Goal: Information Seeking & Learning: Learn about a topic

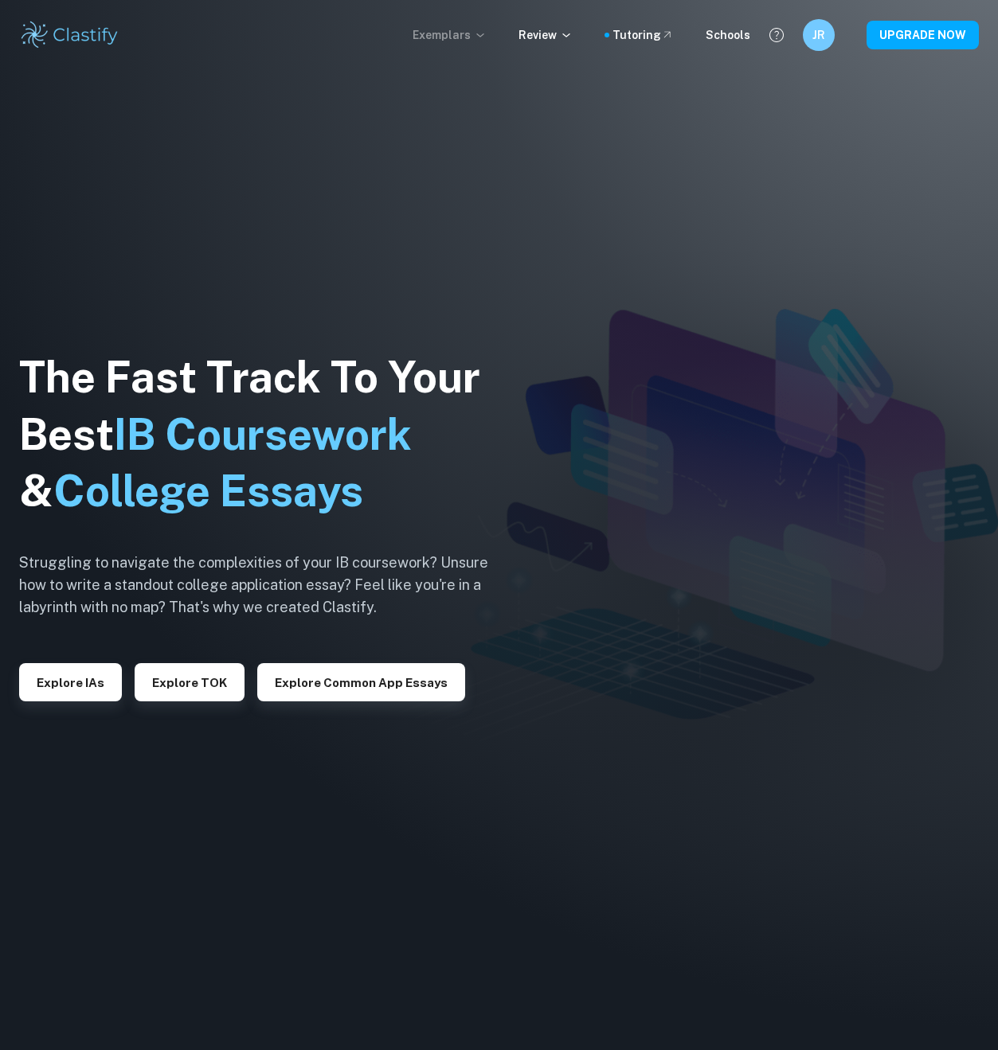
click at [475, 36] on p "Exemplars" at bounding box center [449, 35] width 74 height 18
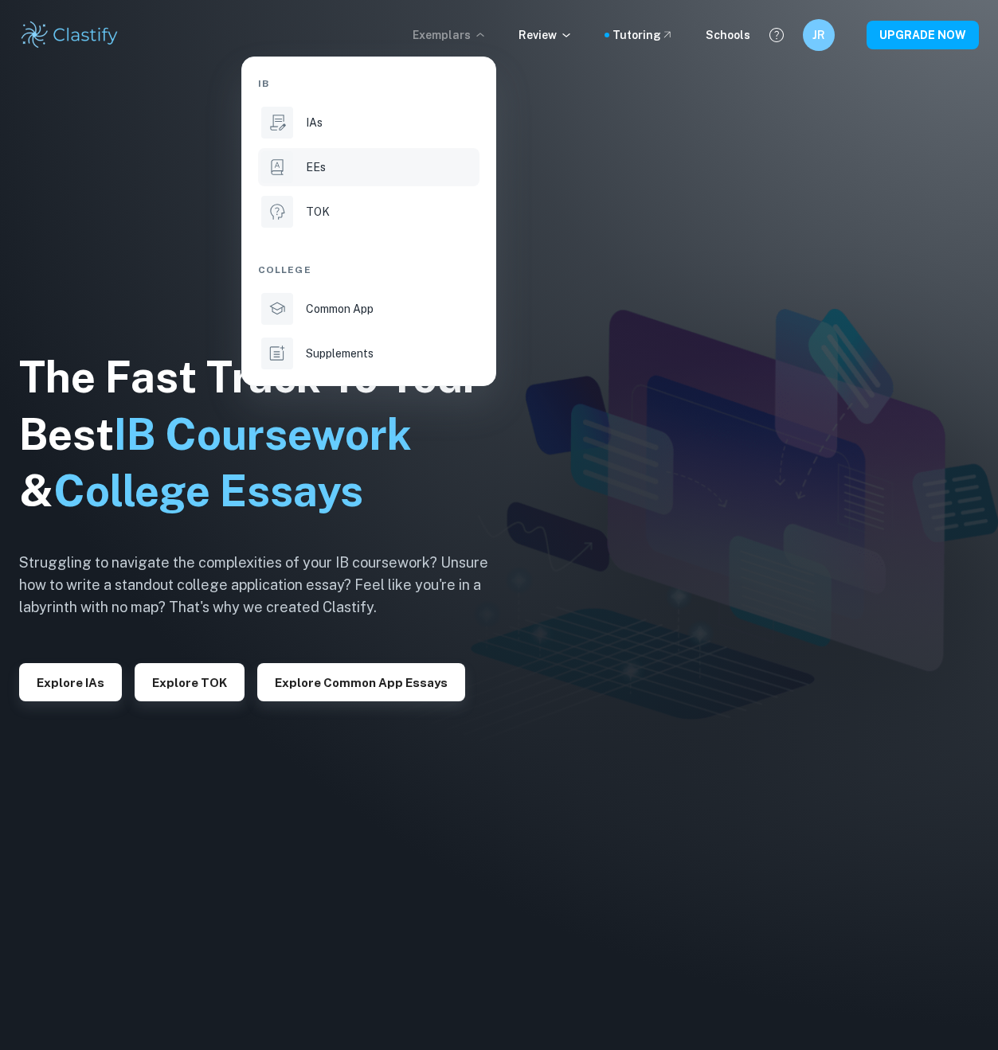
click at [329, 178] on li "EEs" at bounding box center [368, 167] width 221 height 38
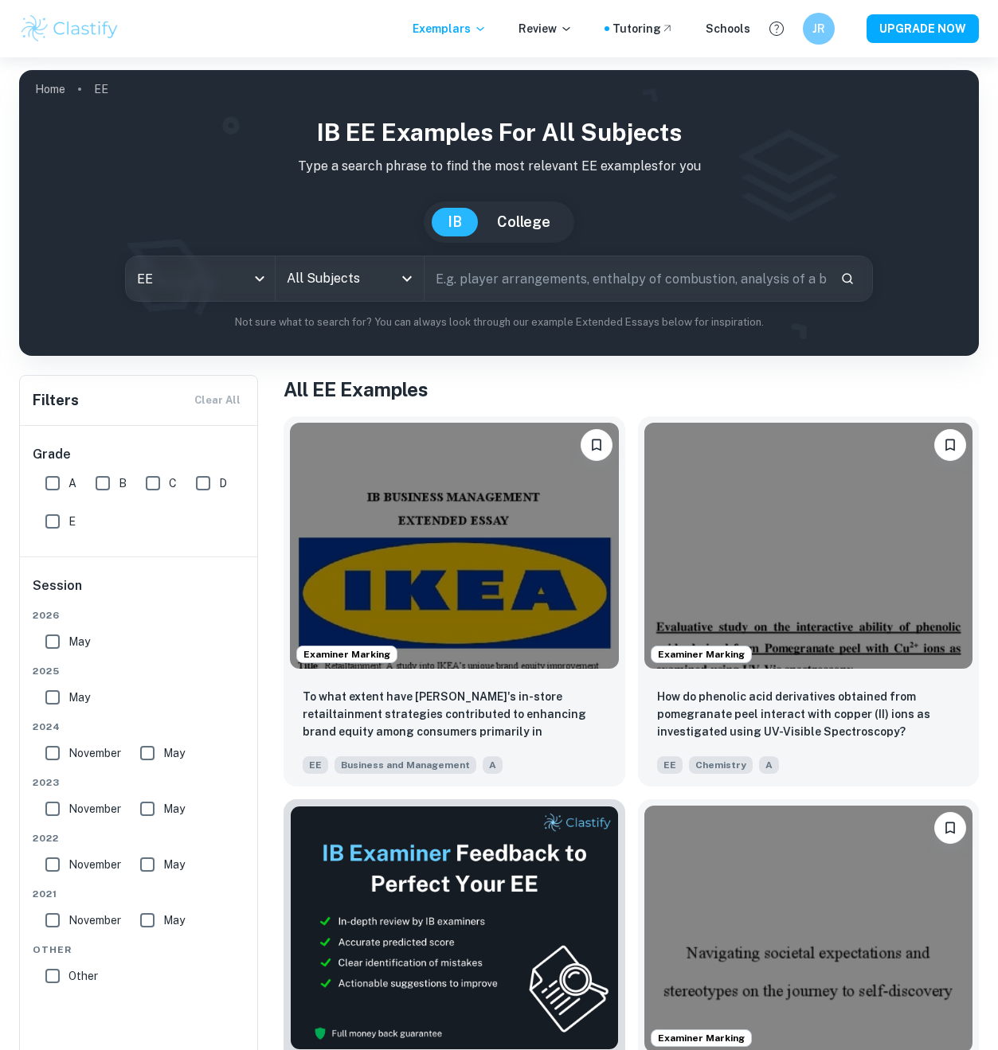
click at [60, 486] on input "A" at bounding box center [53, 483] width 32 height 32
checkbox input "true"
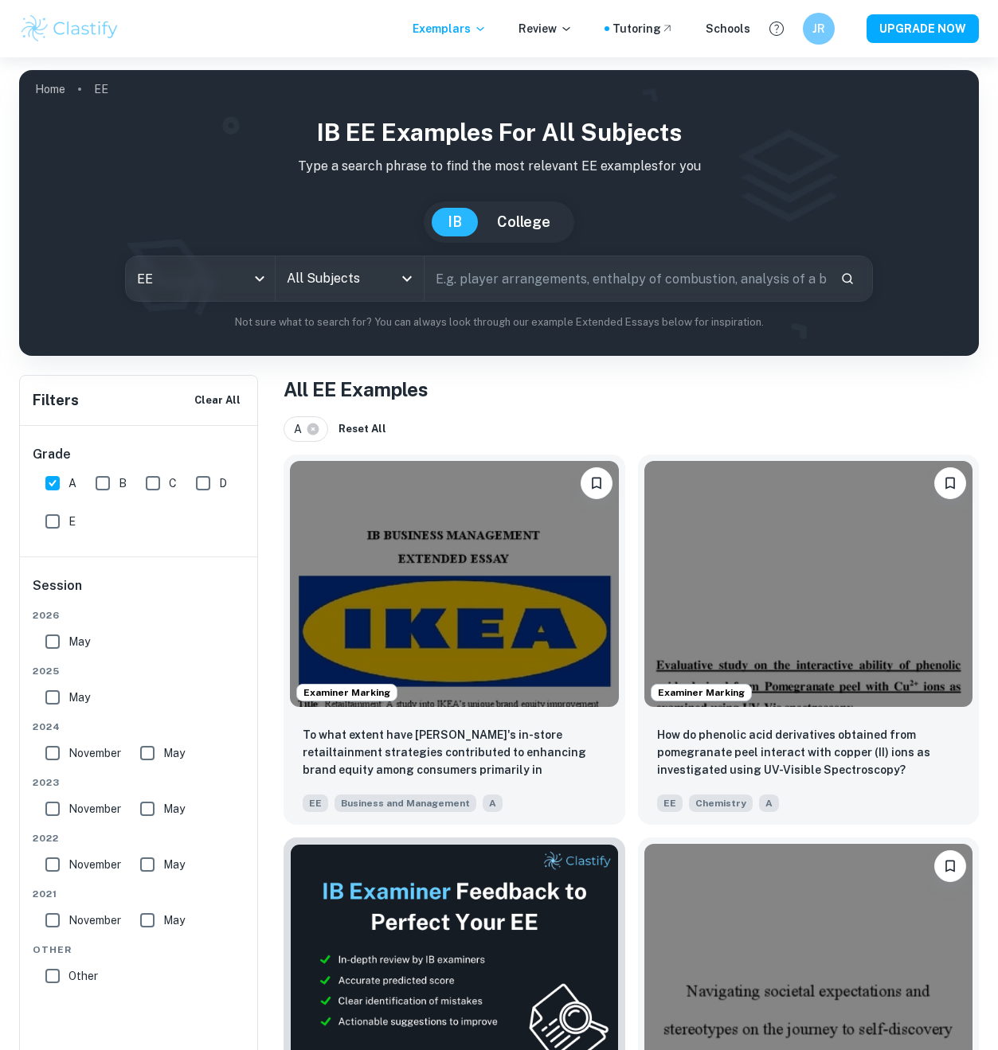
click at [487, 280] on input "text" at bounding box center [625, 278] width 403 height 45
type input "C"
click at [389, 286] on input "All Subjects" at bounding box center [338, 279] width 110 height 30
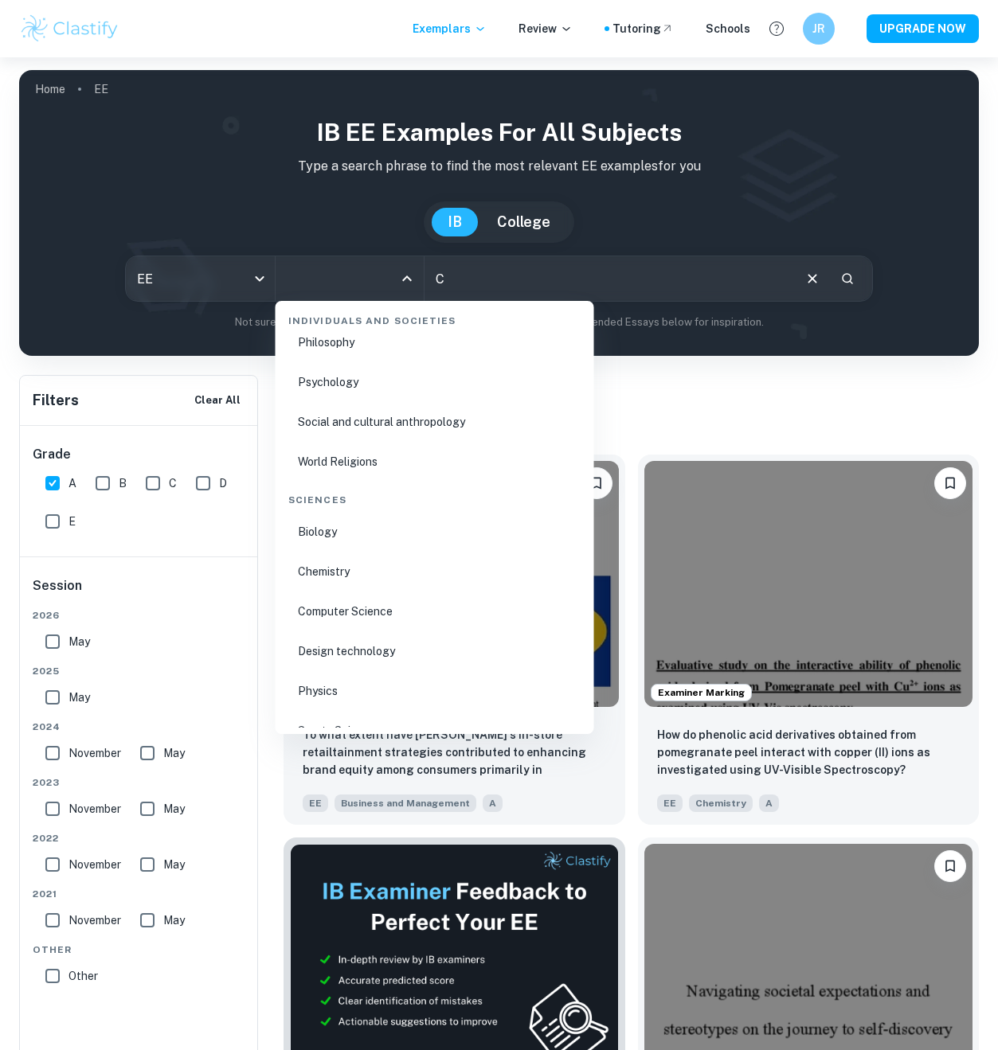
scroll to position [2218, 0]
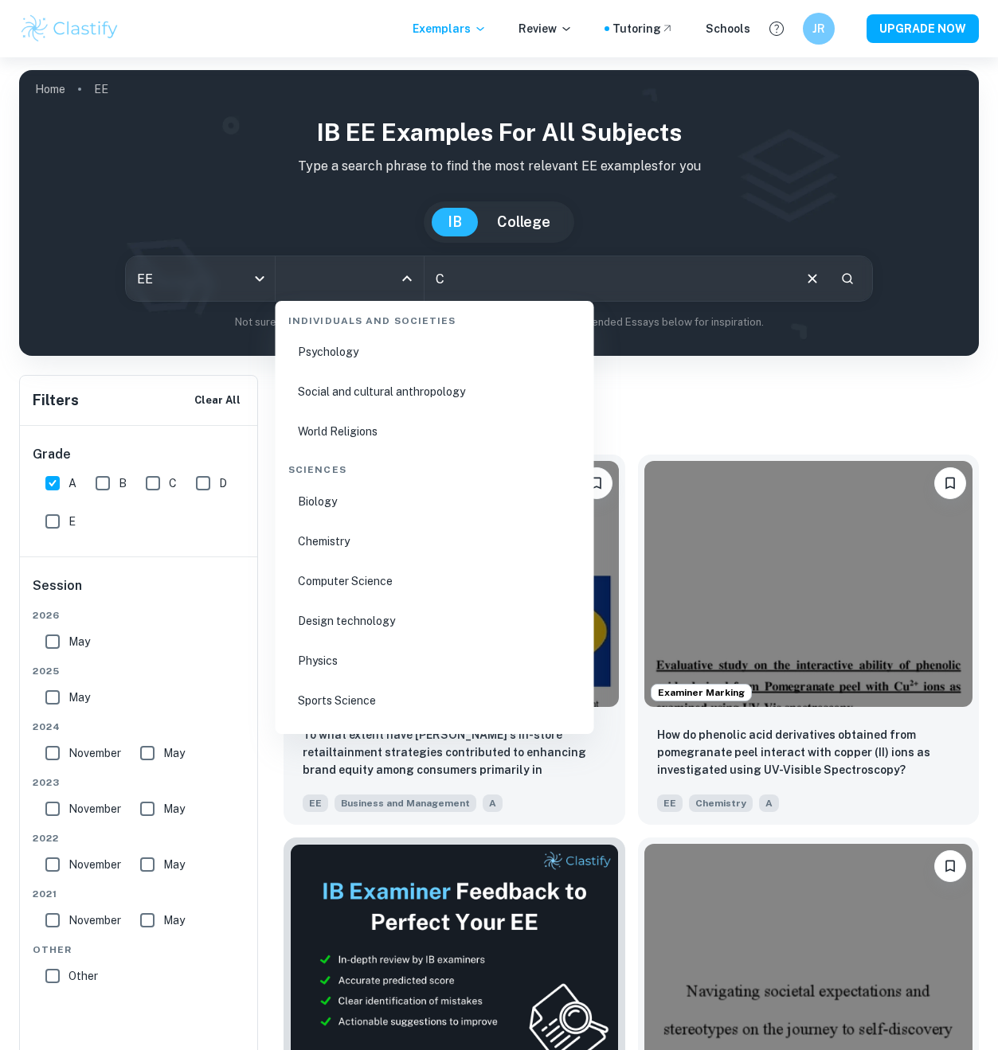
click at [366, 578] on li "Computer Science" at bounding box center [435, 581] width 306 height 37
type input "Computer Science"
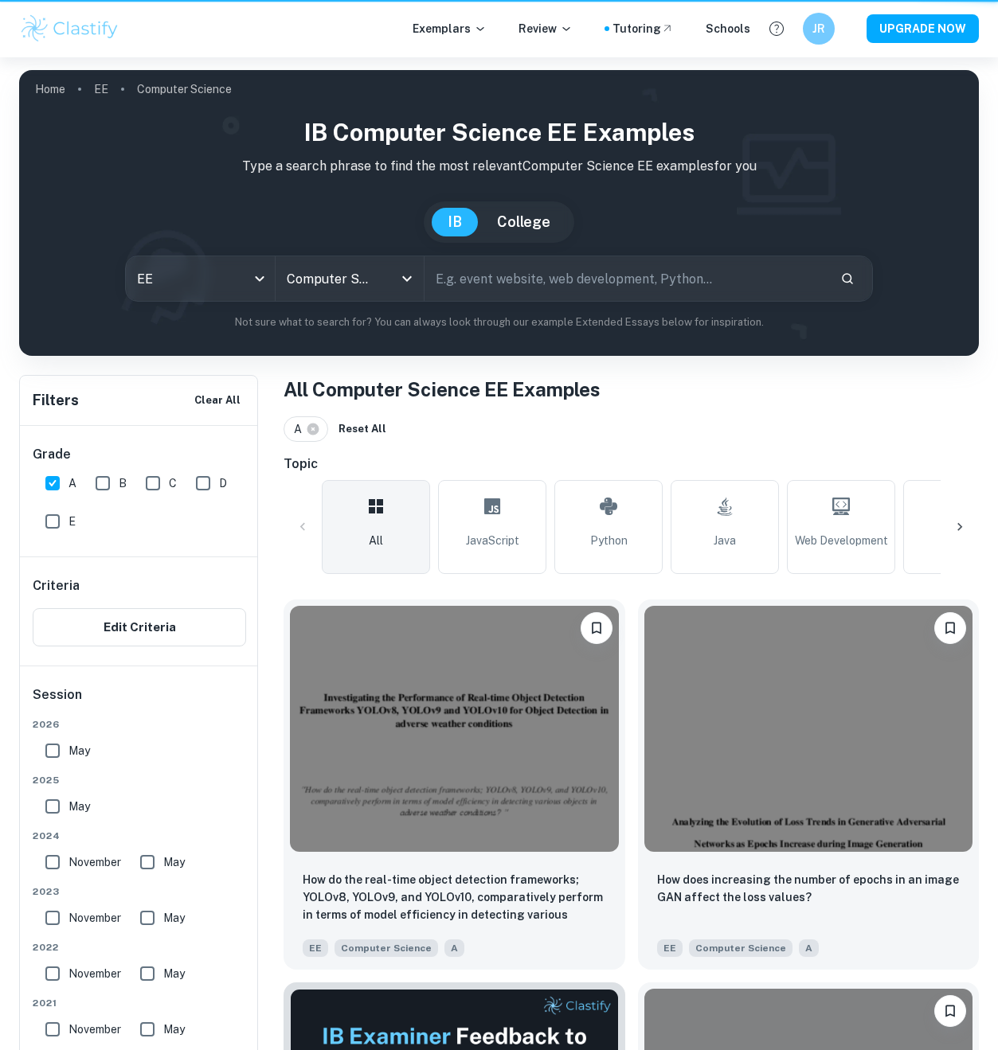
click at [502, 264] on input "text" at bounding box center [625, 278] width 403 height 45
click at [483, 285] on input "text" at bounding box center [625, 278] width 403 height 45
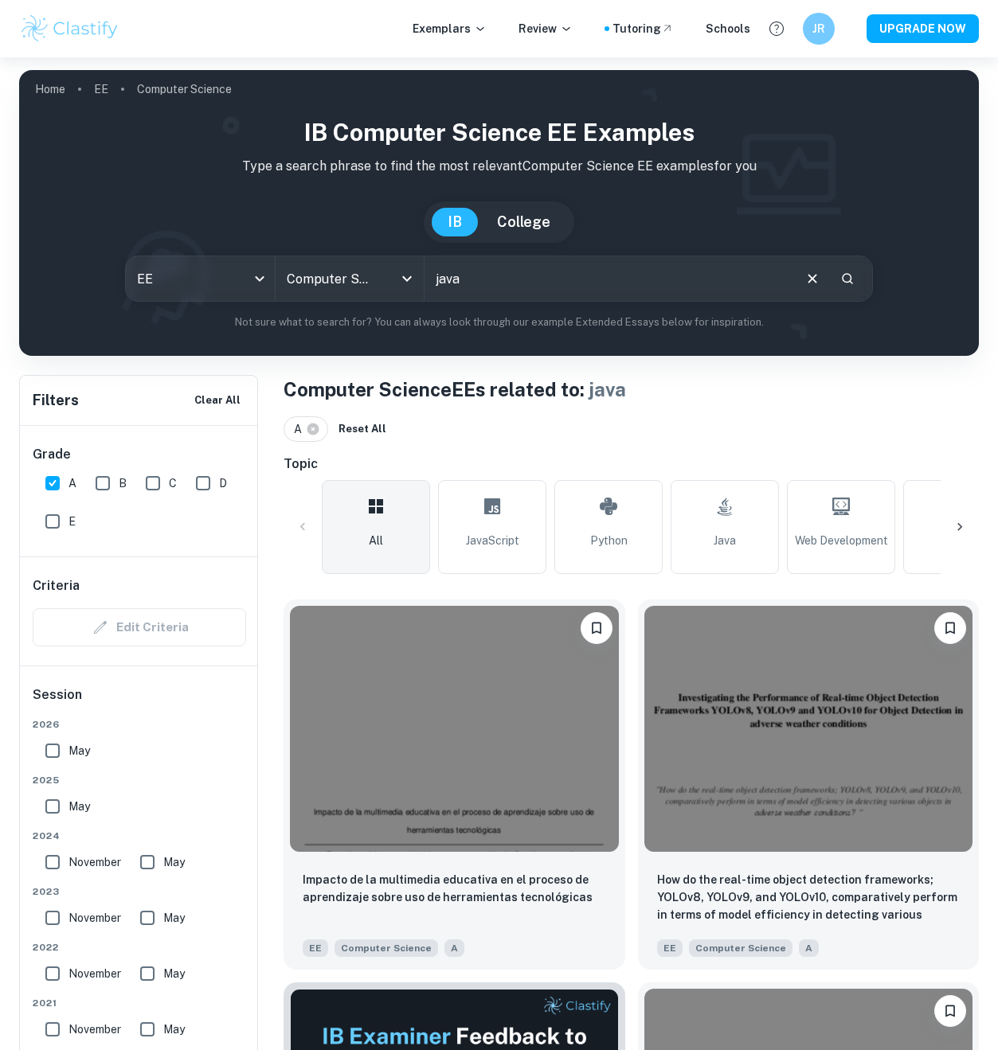
drag, startPoint x: 592, startPoint y: 265, endPoint x: 455, endPoint y: 280, distance: 137.8
click at [472, 284] on input "java" at bounding box center [607, 278] width 366 height 45
type input "sudoku"
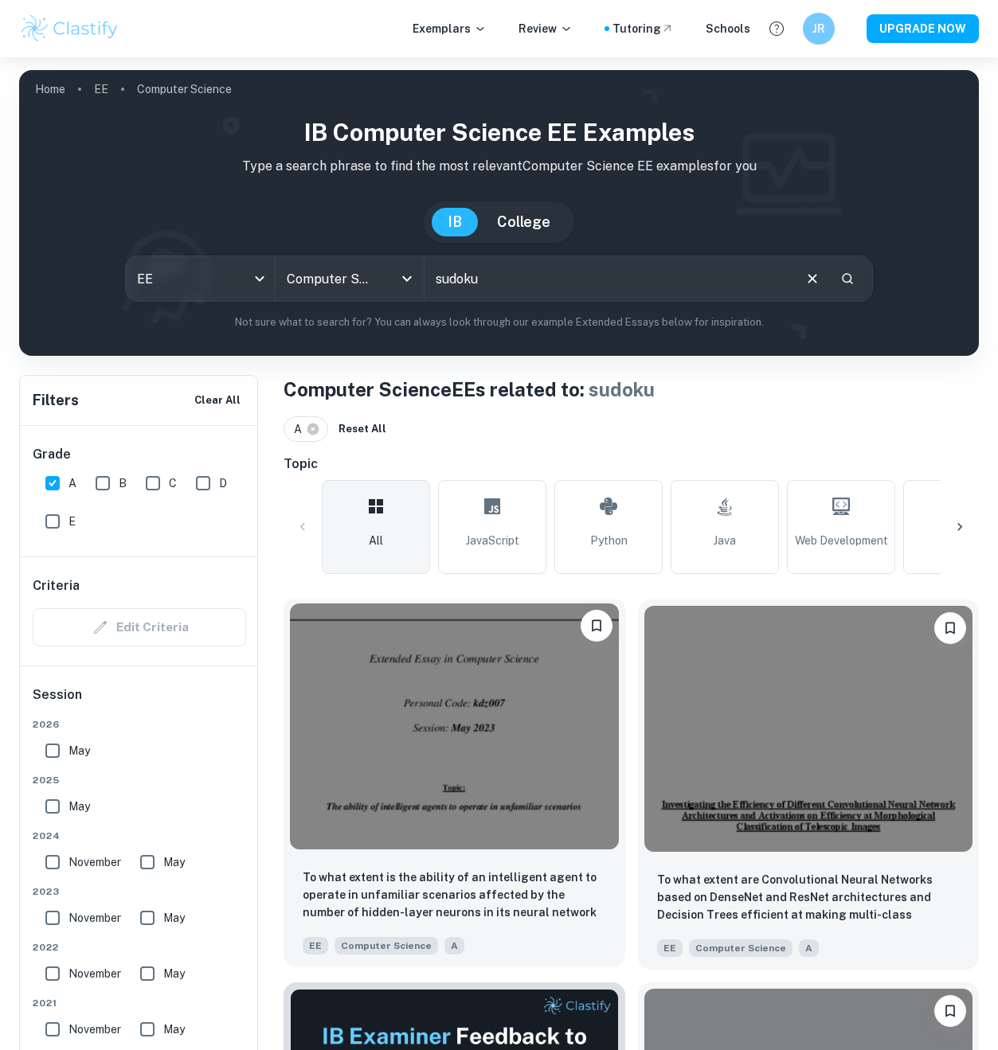
scroll to position [3, 0]
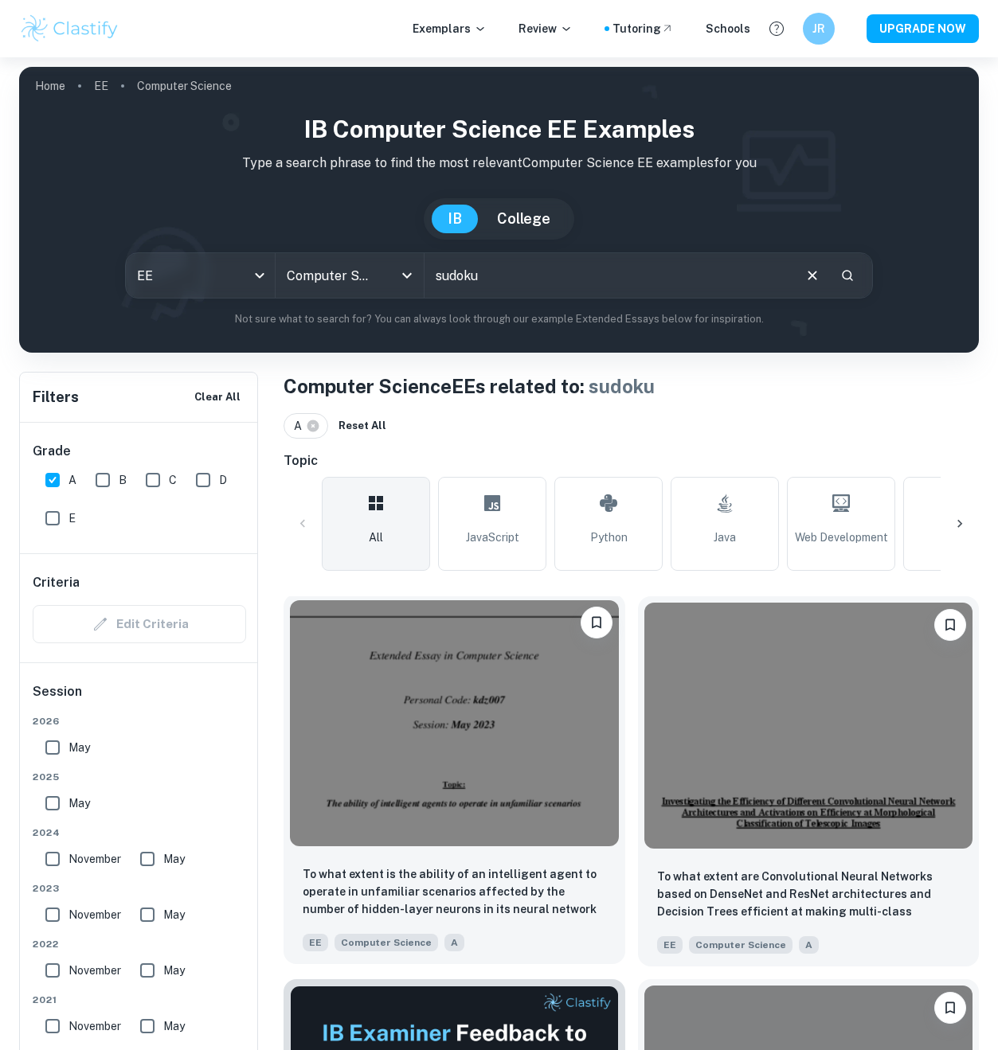
click at [500, 710] on img at bounding box center [454, 723] width 329 height 246
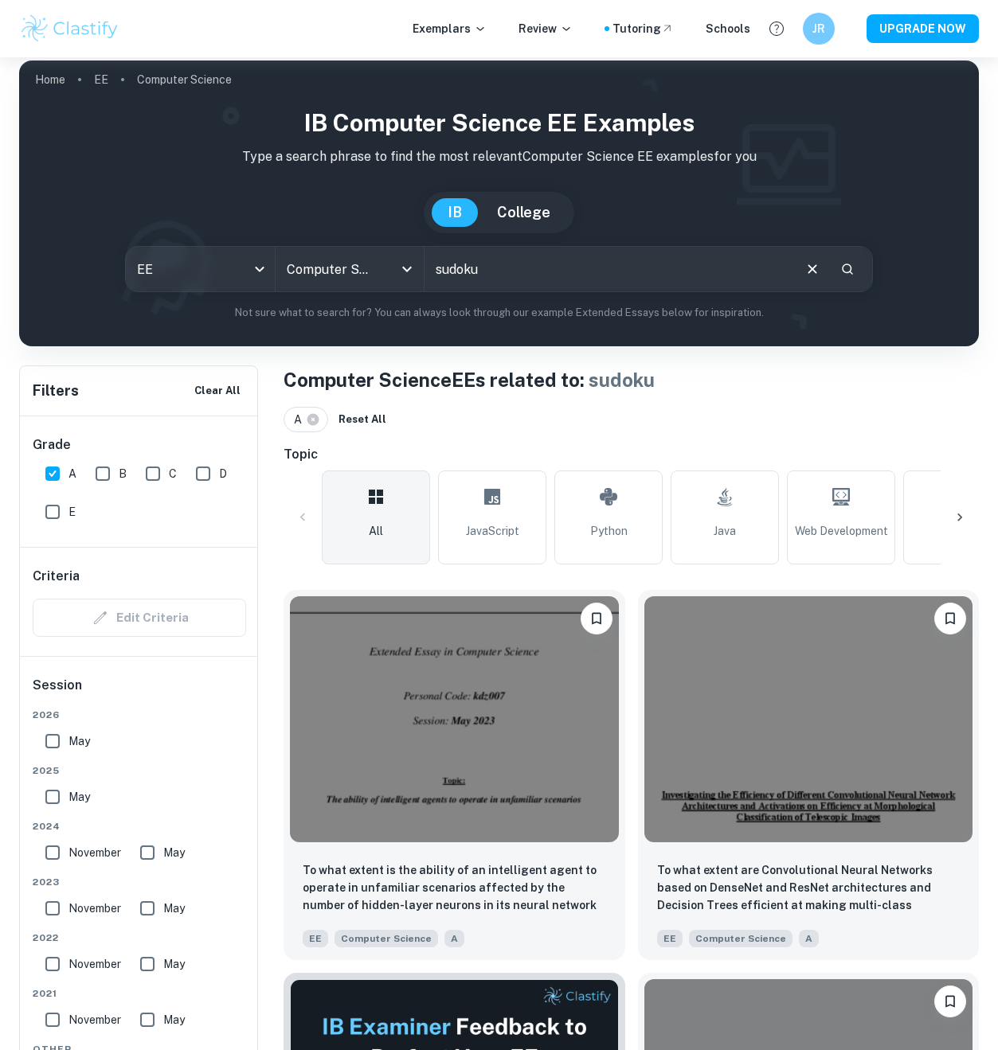
scroll to position [80, 0]
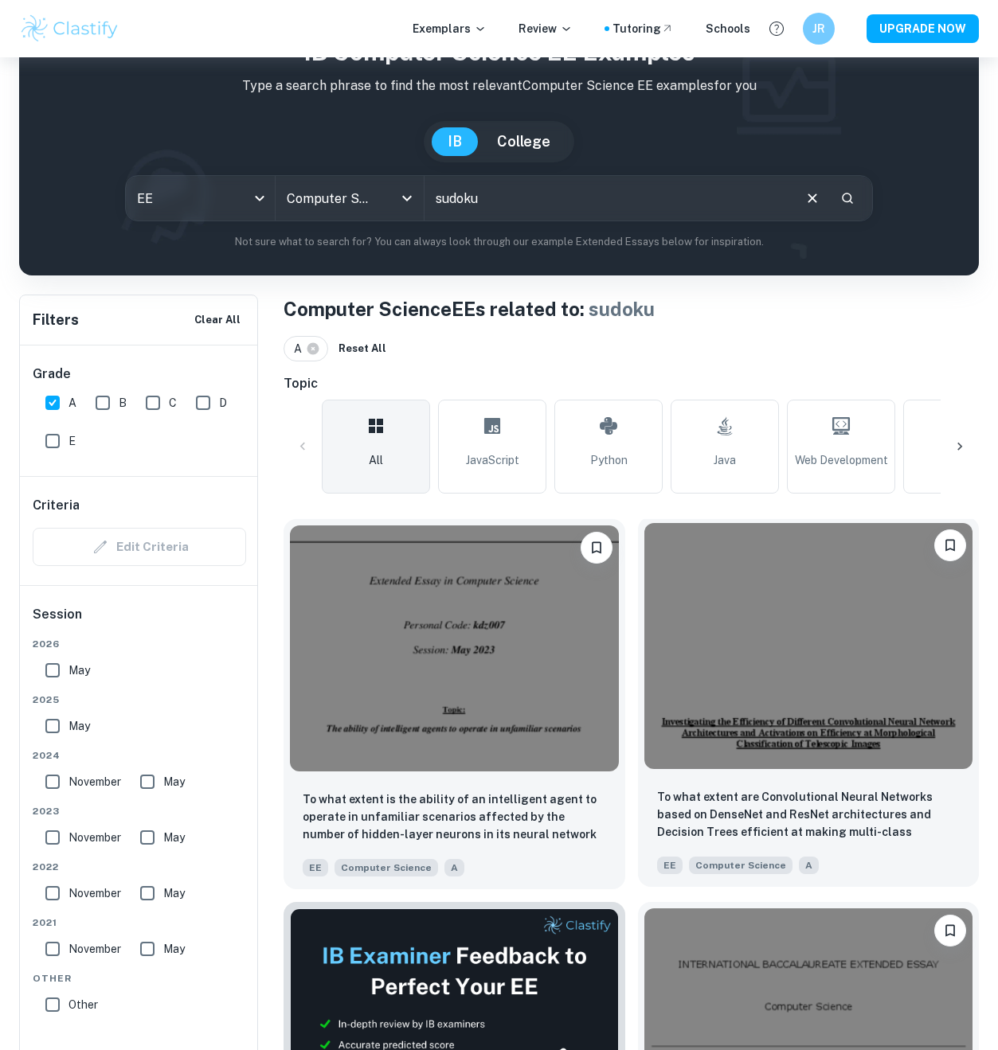
click at [817, 671] on img at bounding box center [808, 646] width 329 height 246
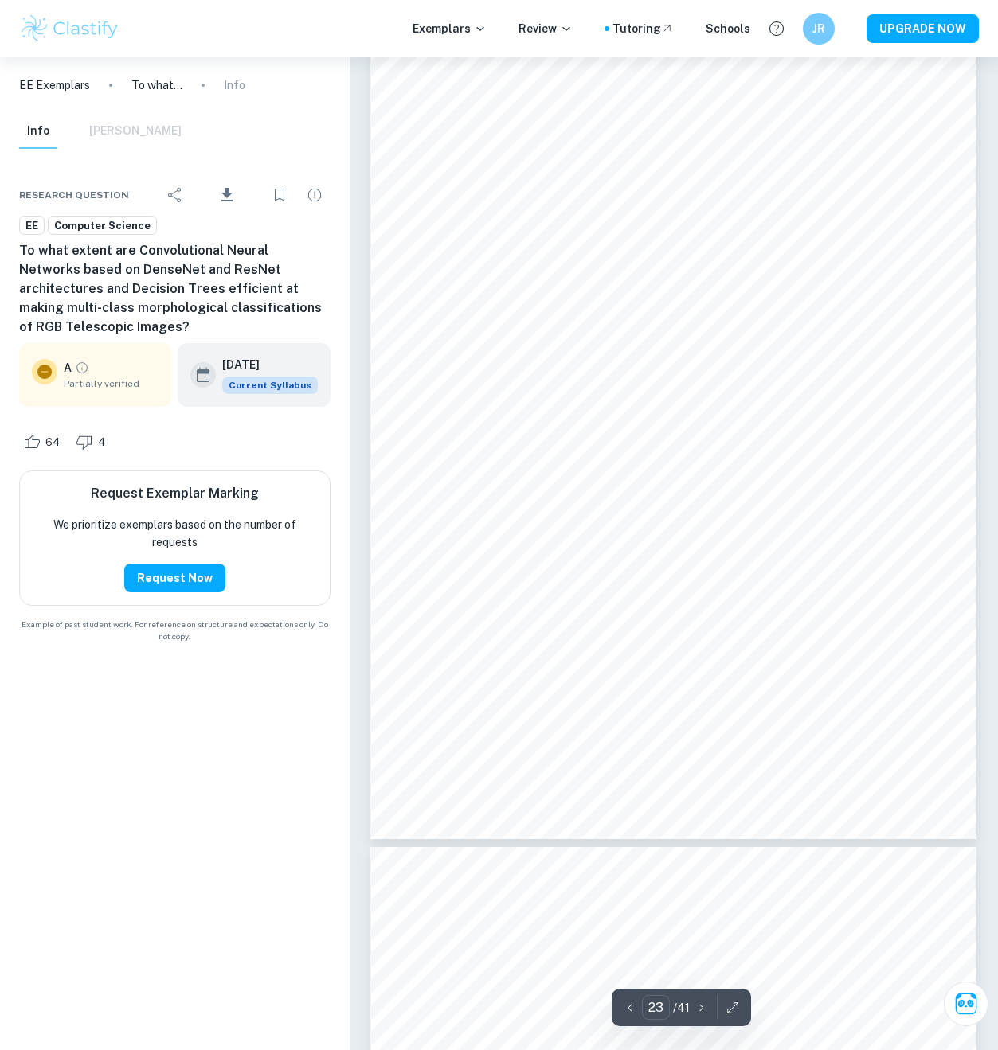
scroll to position [19607, 0]
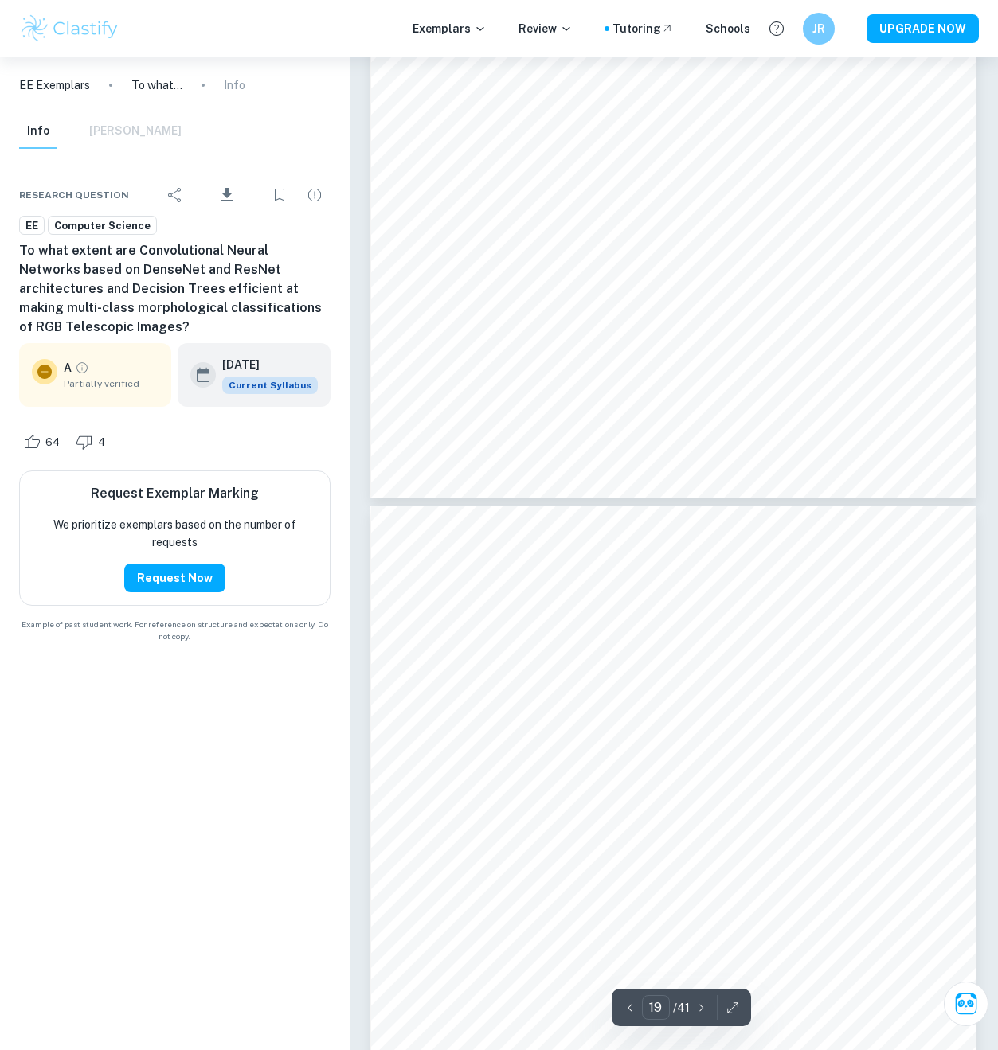
type input "18"
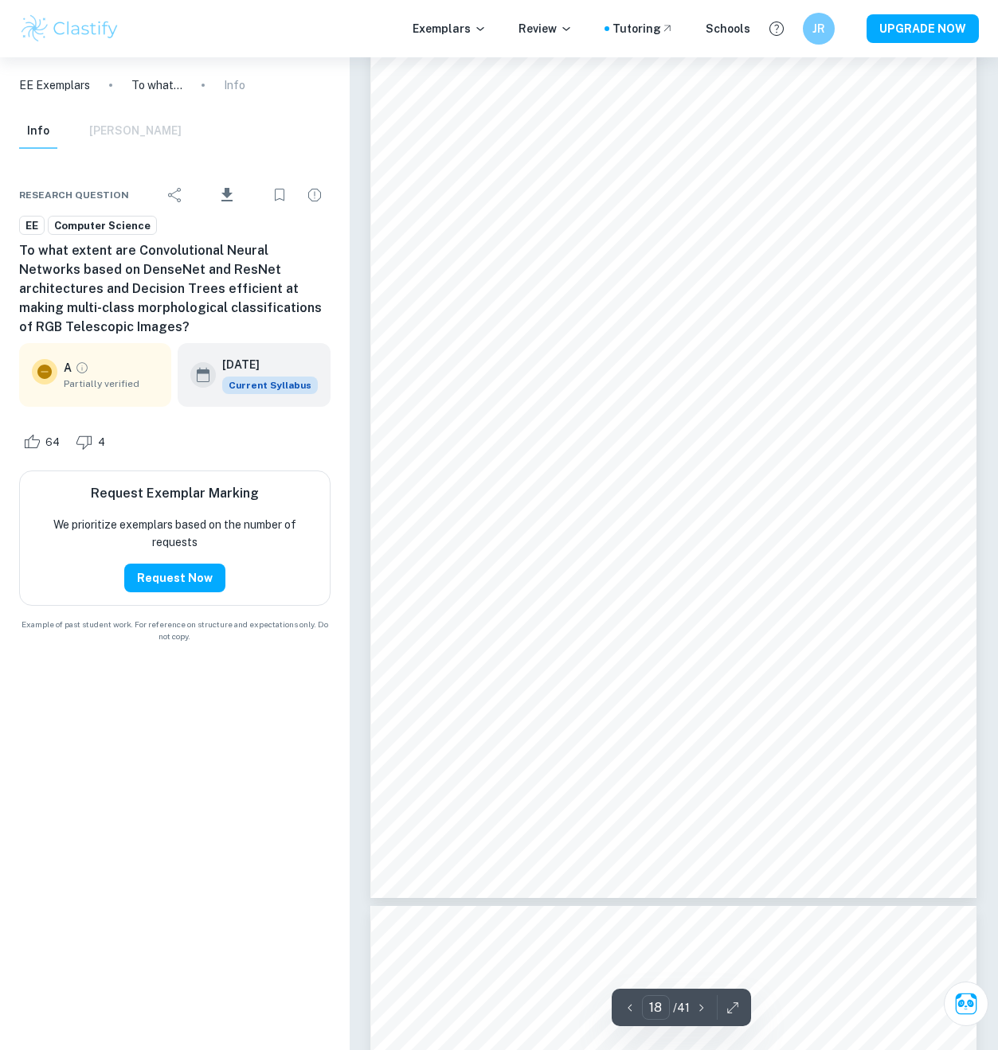
scroll to position [14992, 0]
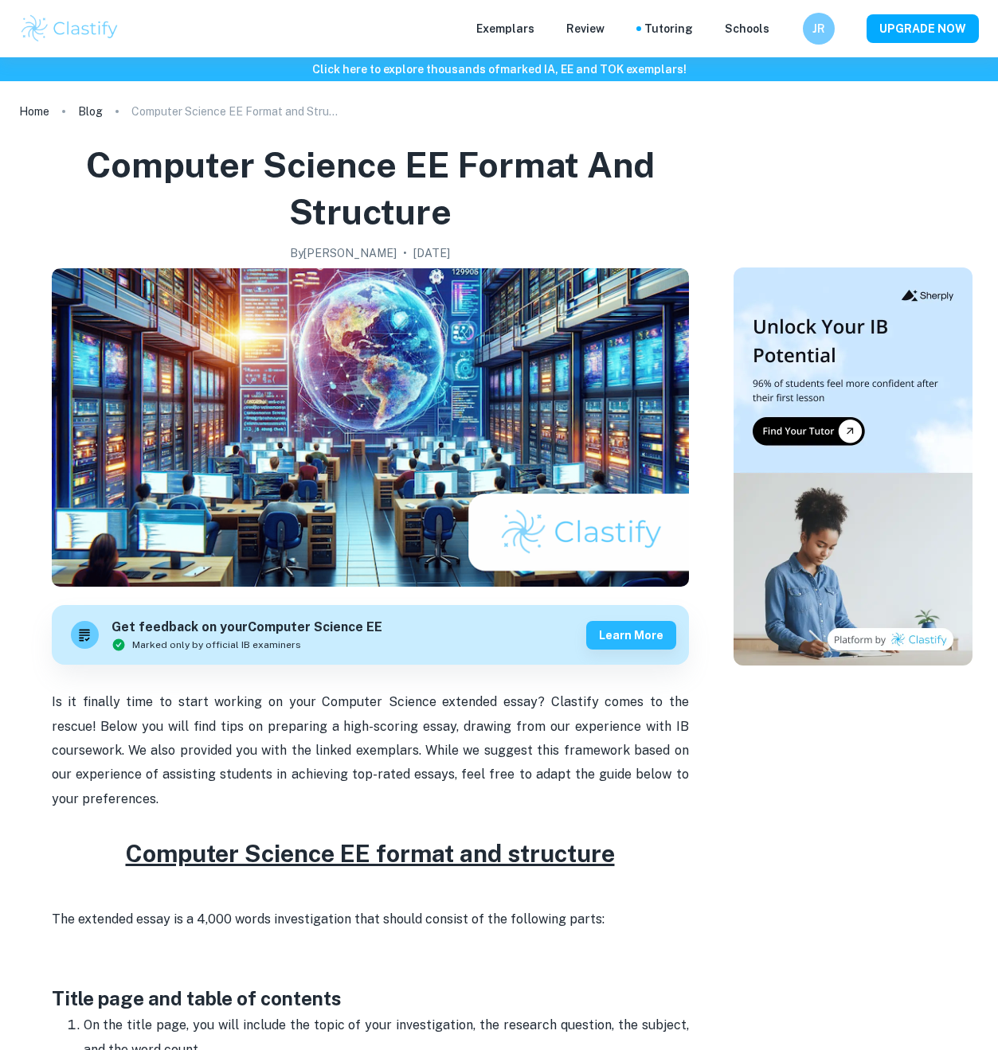
checkbox input "true"
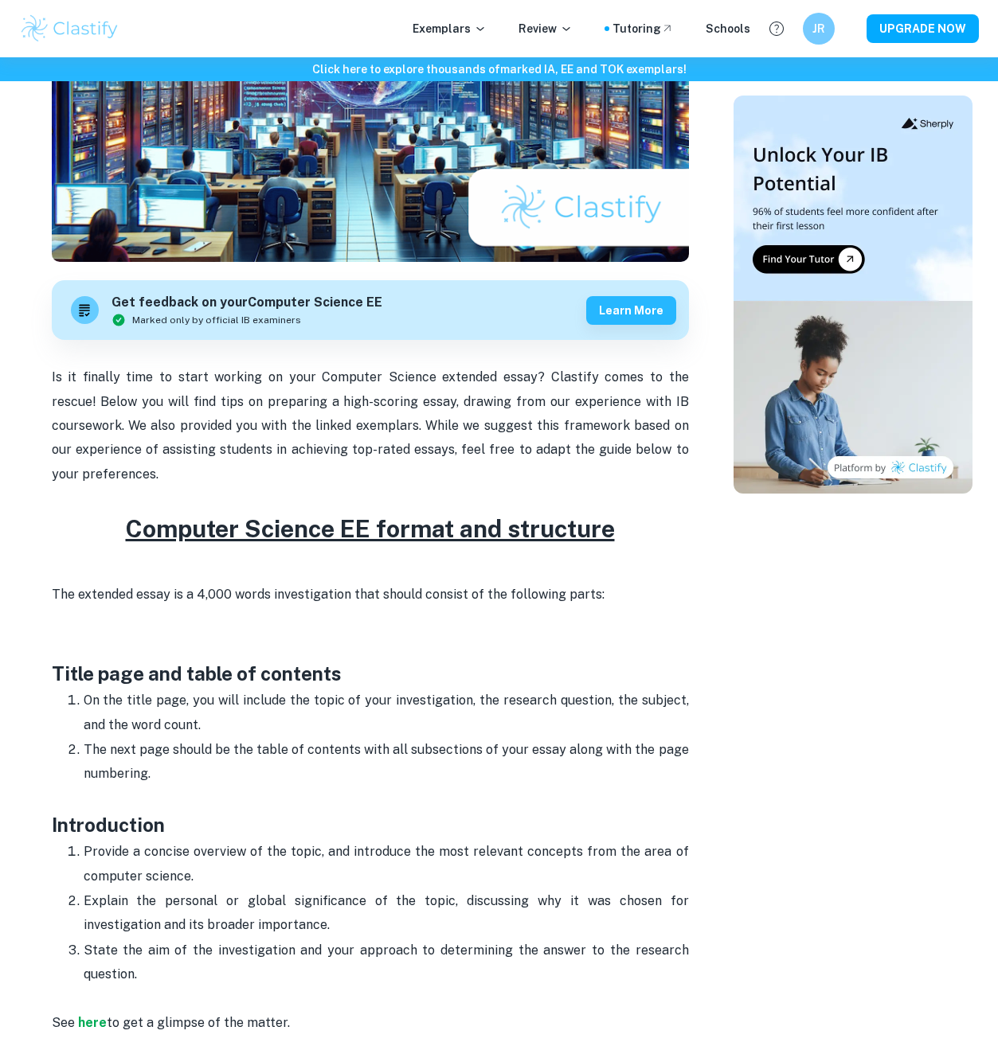
scroll to position [600, 0]
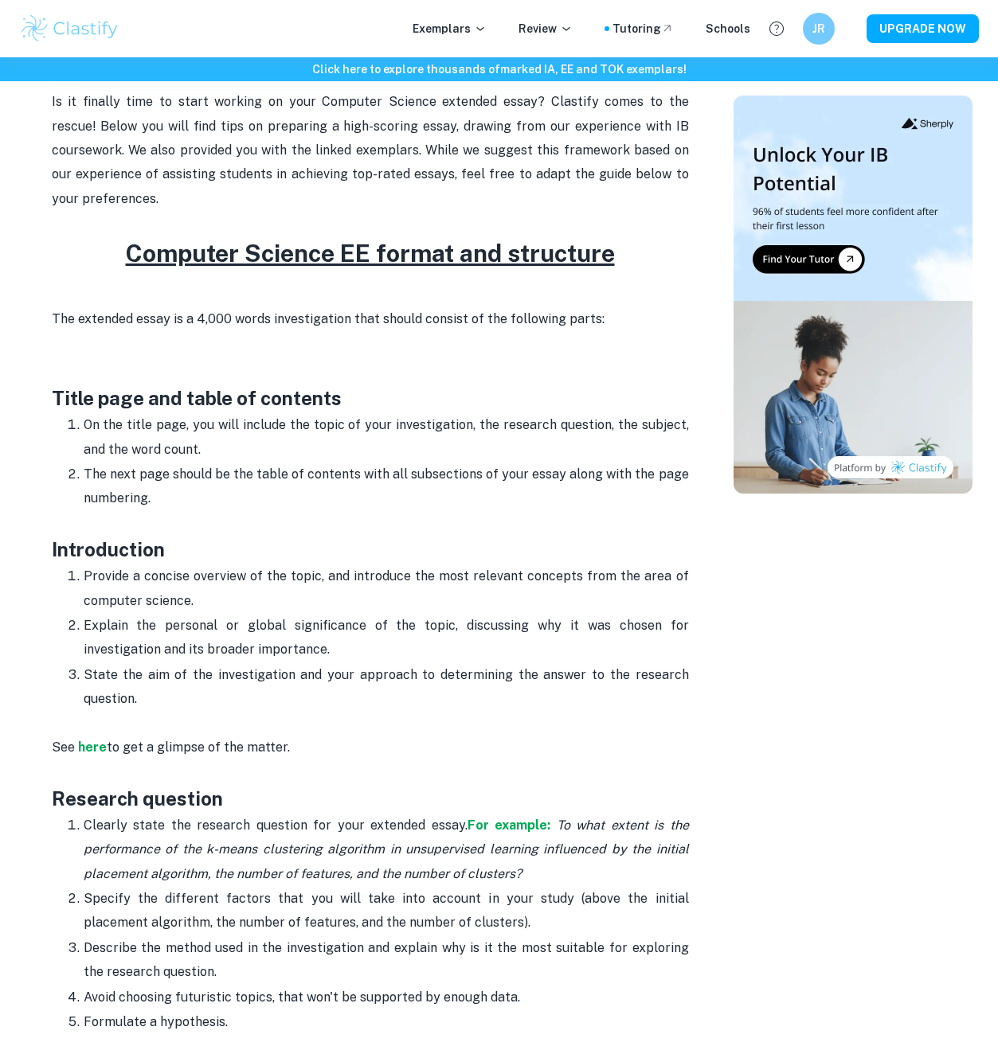
drag, startPoint x: 240, startPoint y: 421, endPoint x: 87, endPoint y: 406, distance: 153.6
click at [87, 413] on p "On the title page, you will include the topic of your investigation, the resear…" at bounding box center [386, 437] width 605 height 49
click at [92, 463] on p "The next page should be the table of contents with all subsections of your essa…" at bounding box center [386, 499] width 605 height 72
drag, startPoint x: 84, startPoint y: 452, endPoint x: 444, endPoint y: 467, distance: 360.3
click at [444, 467] on p "The next page should be the table of contents with all subsections of your essa…" at bounding box center [386, 499] width 605 height 72
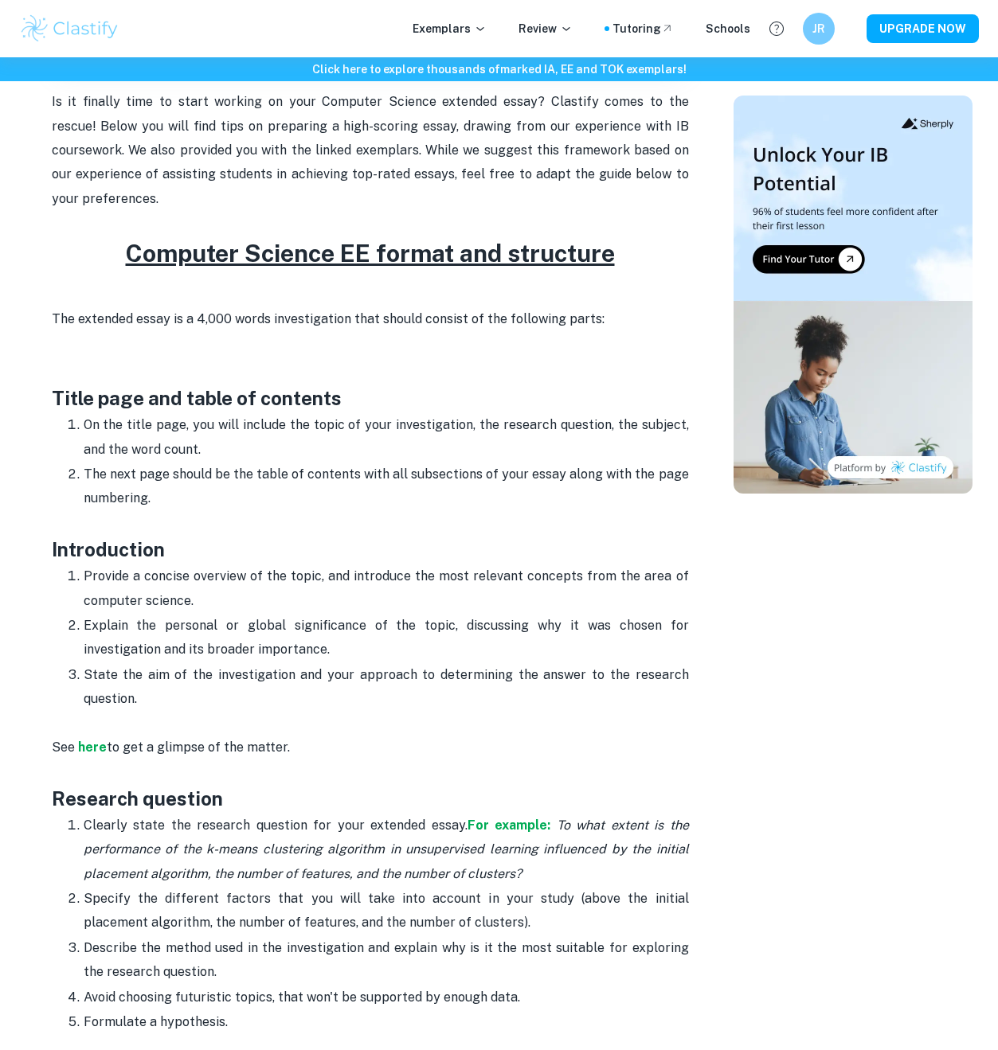
click at [444, 467] on p "The next page should be the table of contents with all subsections of your essa…" at bounding box center [386, 499] width 605 height 72
drag, startPoint x: 444, startPoint y: 467, endPoint x: 76, endPoint y: 431, distance: 368.9
click at [87, 432] on ol "On the title page, you will include the topic of your investigation, the resear…" at bounding box center [370, 473] width 637 height 123
click at [76, 431] on ol "On the title page, you will include the topic of your investigation, the resear…" at bounding box center [370, 473] width 637 height 123
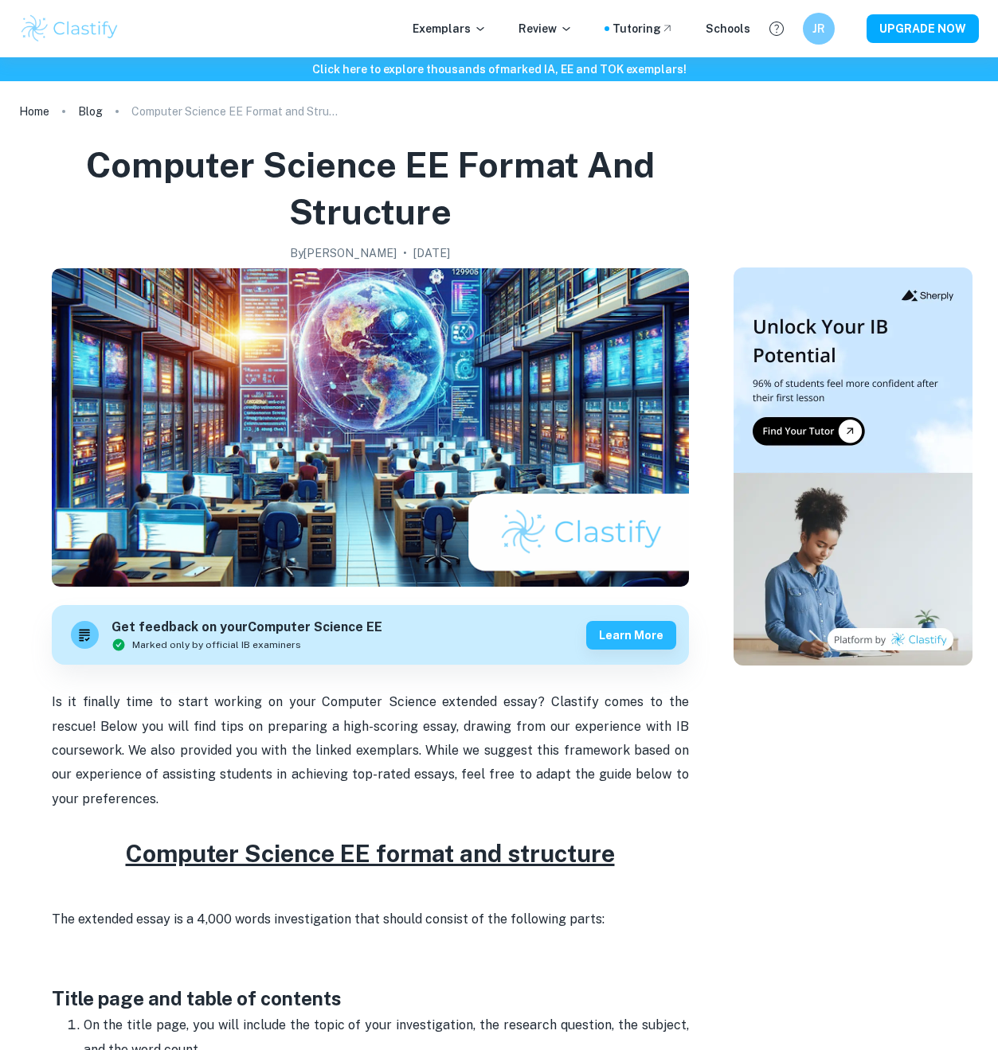
scroll to position [600, 0]
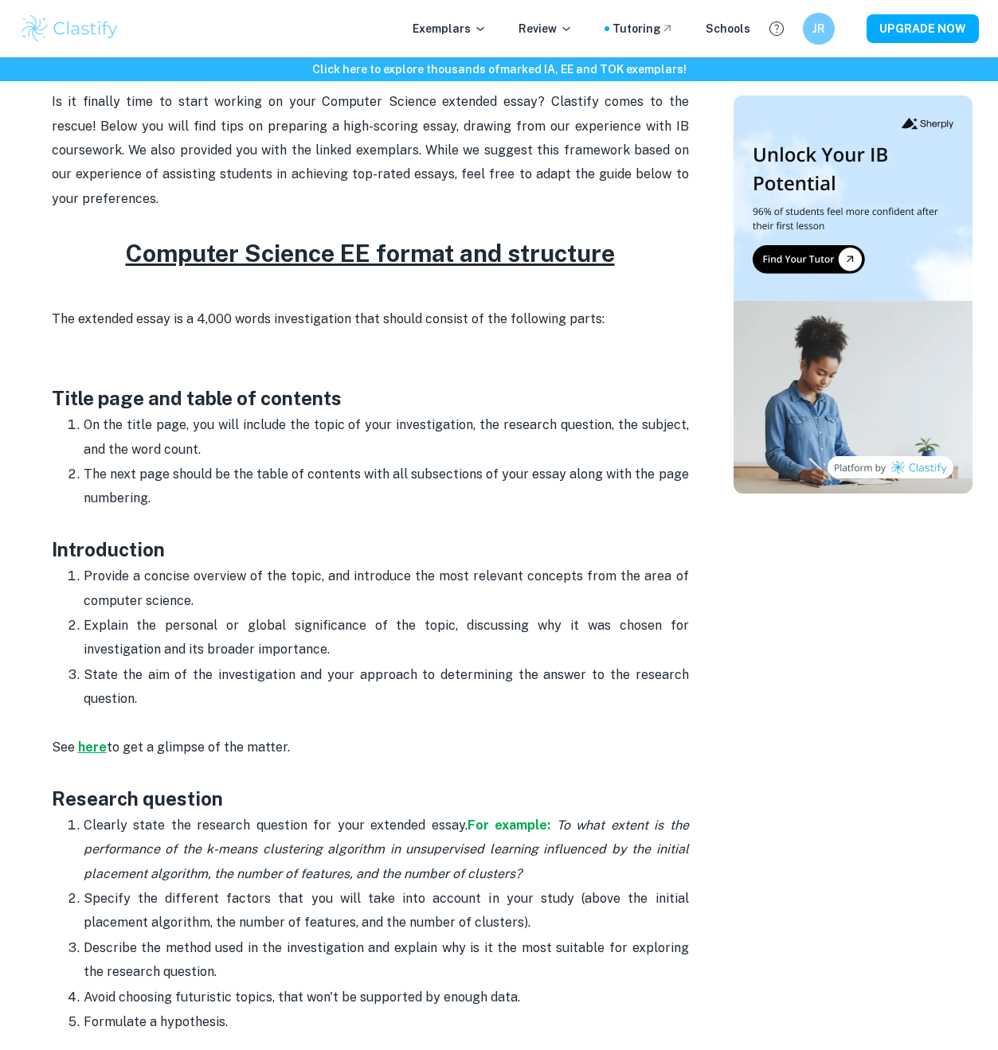
click at [104, 740] on strong "here" at bounding box center [92, 747] width 29 height 15
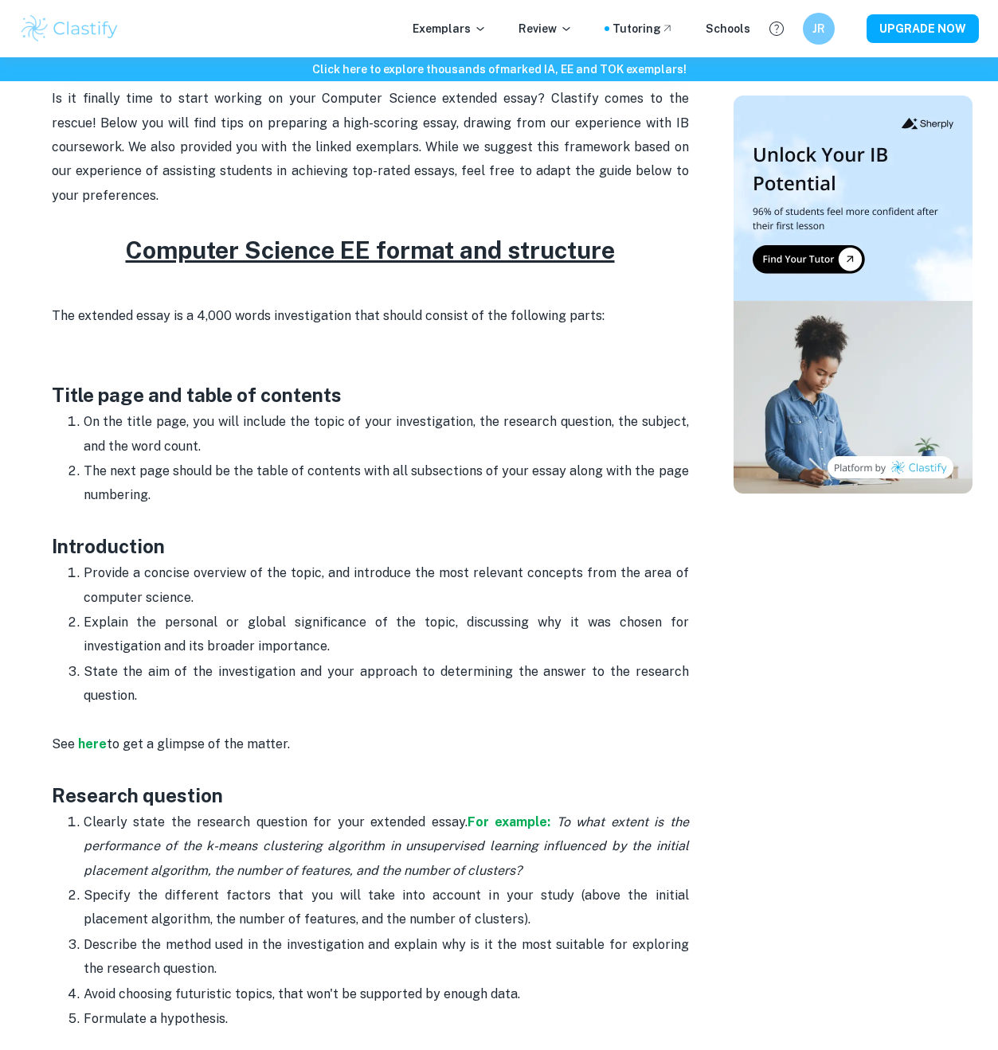
scroll to position [607, 0]
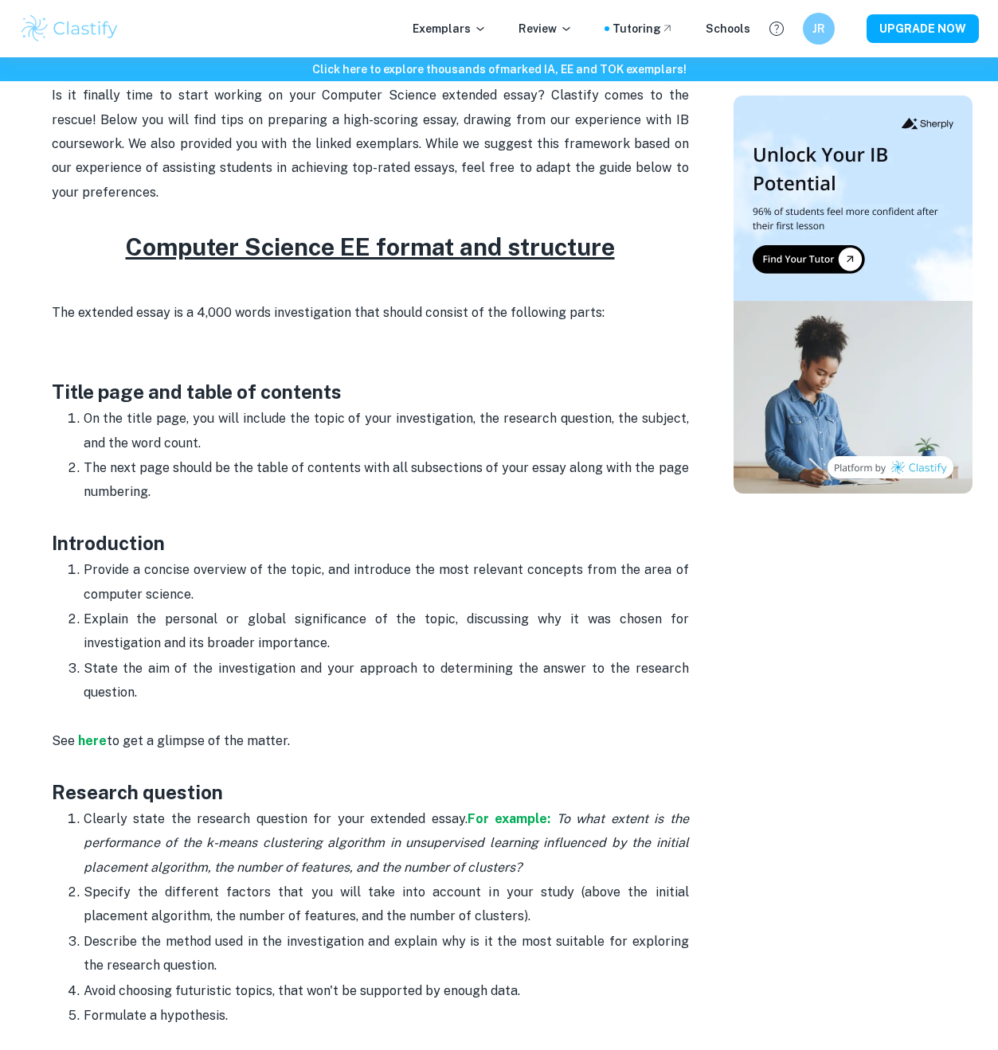
click at [218, 577] on p "Provide a concise overview of the topic, and introduce the most relevant concep…" at bounding box center [386, 582] width 605 height 49
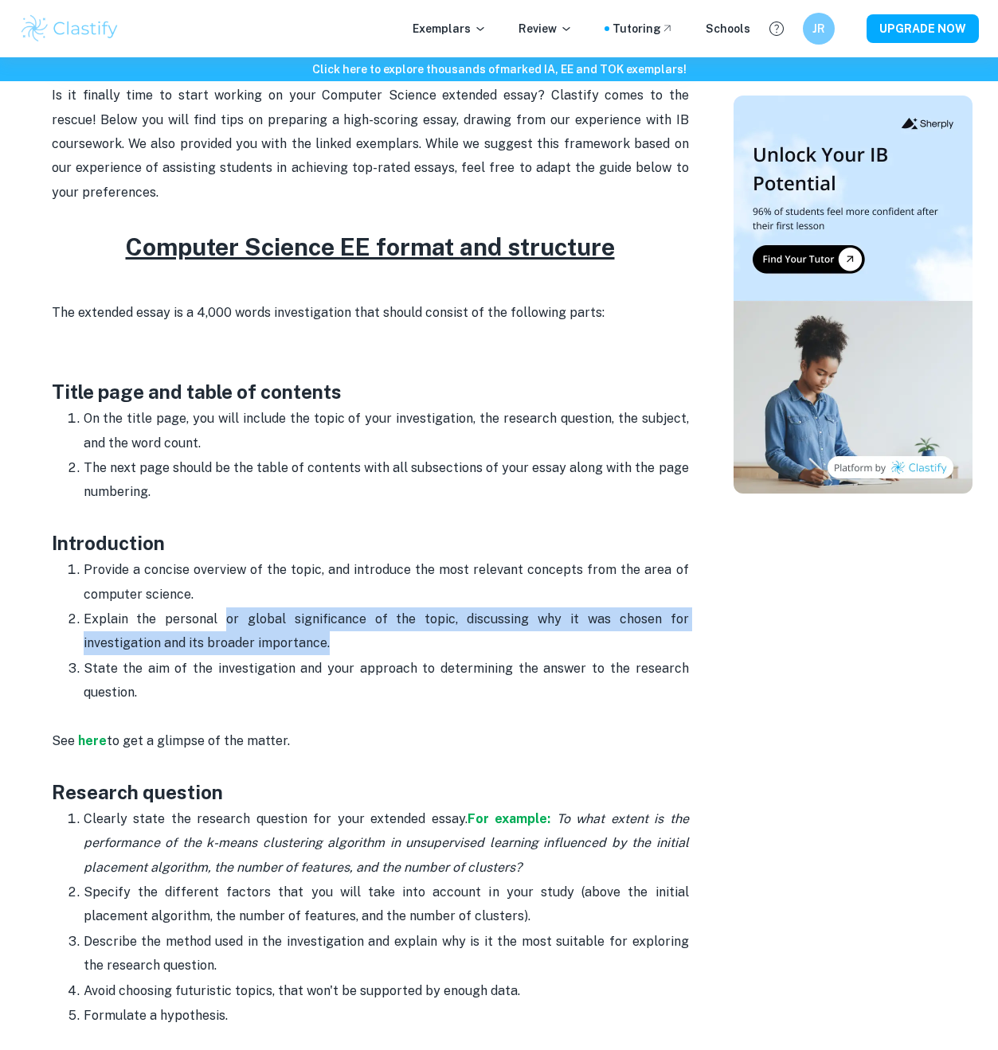
drag, startPoint x: 211, startPoint y: 594, endPoint x: 458, endPoint y: 606, distance: 247.1
click at [458, 608] on p "Explain the personal or global significance of the topic, discussing why it was…" at bounding box center [386, 632] width 605 height 49
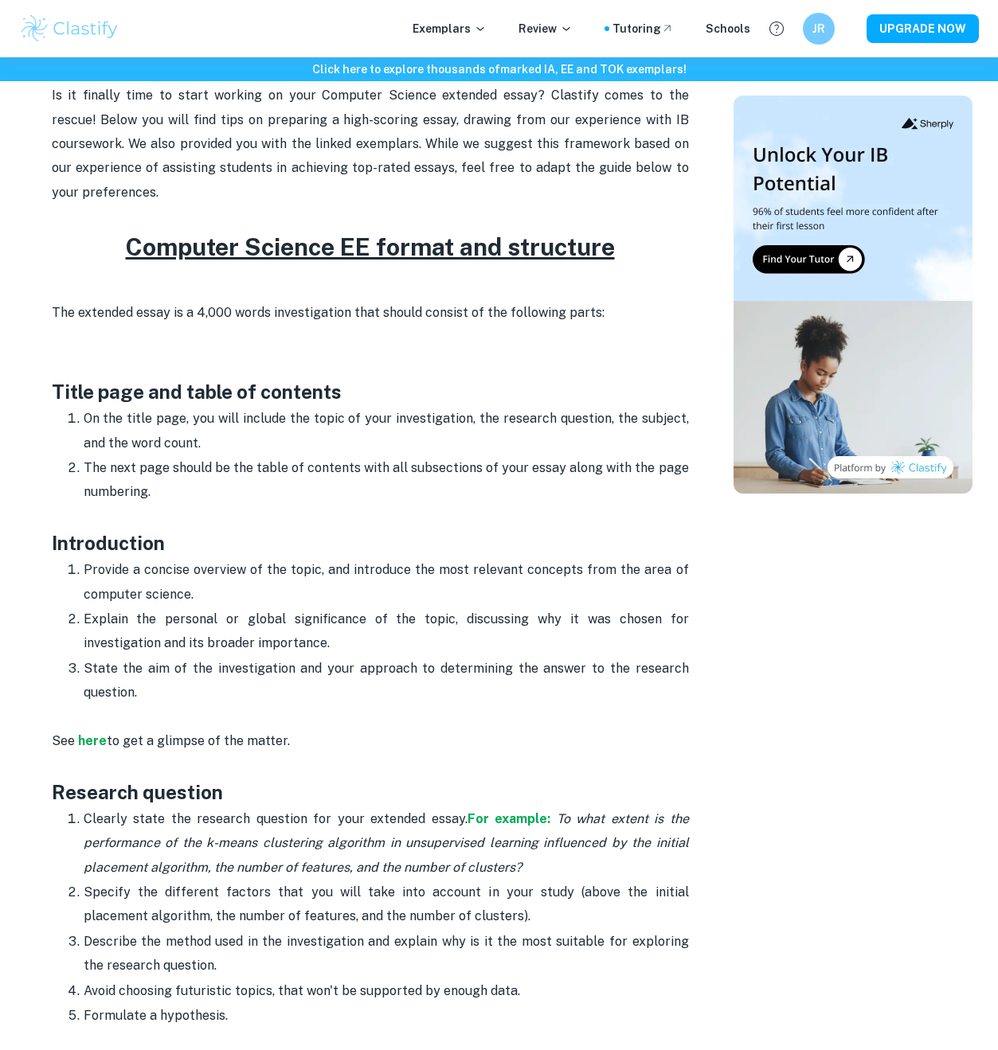
click at [457, 608] on p "Explain the personal or global significance of the topic, discussing why it was…" at bounding box center [386, 632] width 605 height 49
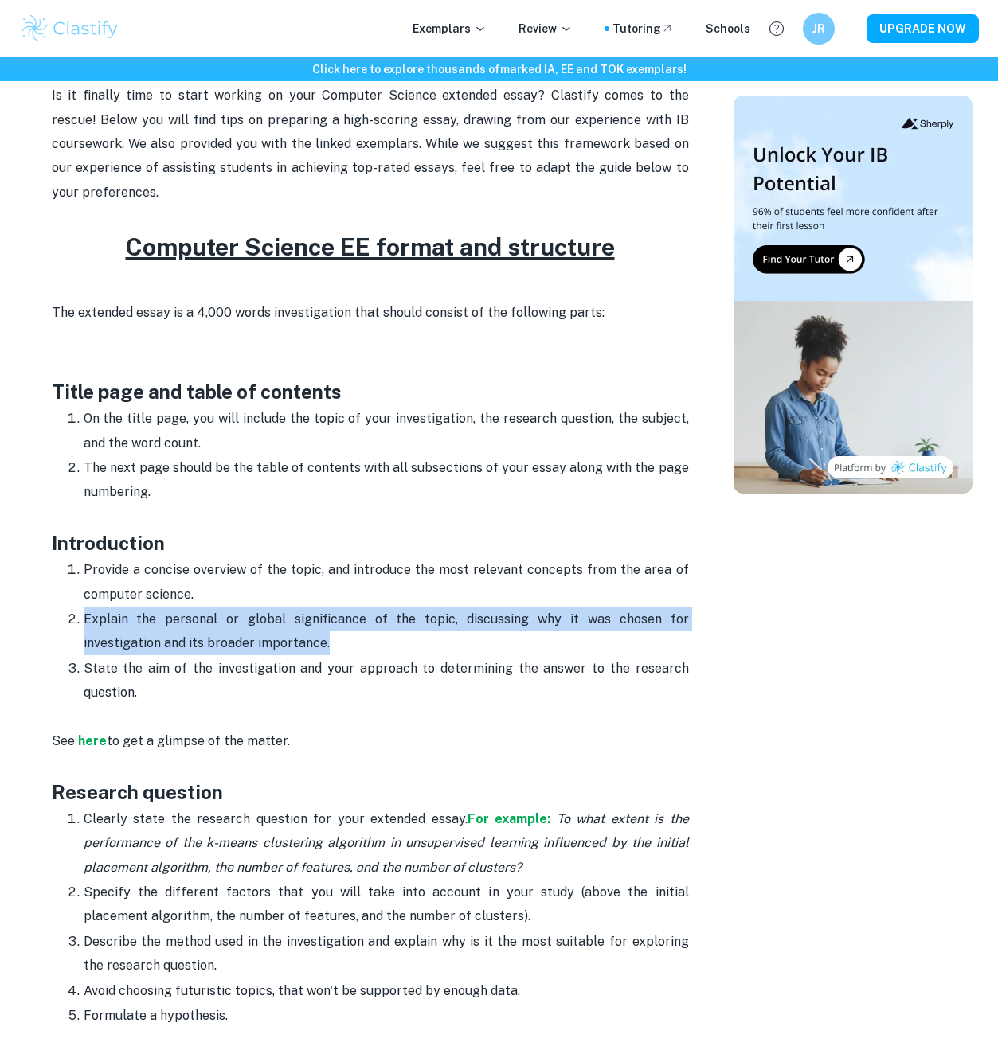
drag, startPoint x: 440, startPoint y: 624, endPoint x: 48, endPoint y: 583, distance: 394.0
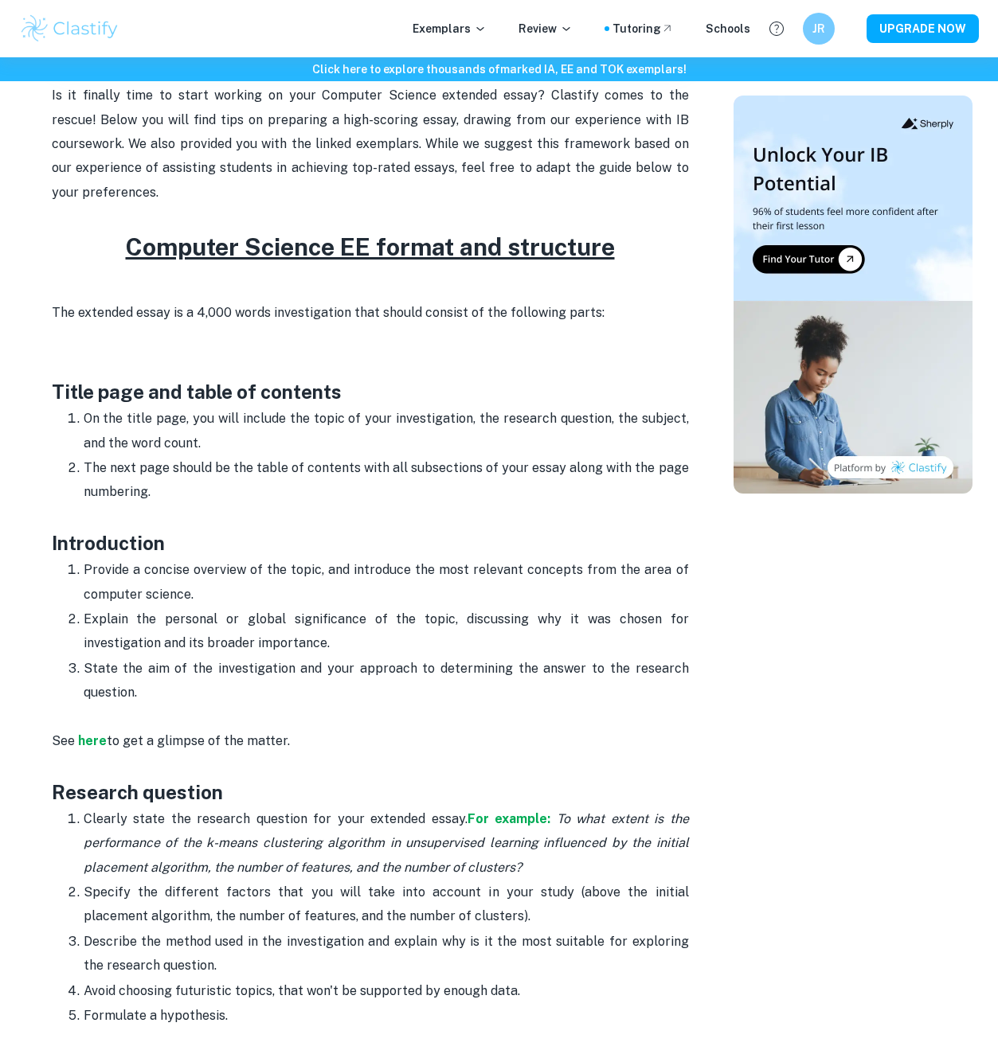
drag, startPoint x: 174, startPoint y: 661, endPoint x: 154, endPoint y: 663, distance: 19.3
click at [156, 664] on p "State the aim of the investigation and your approach to determining the answer …" at bounding box center [386, 681] width 605 height 49
drag, startPoint x: 100, startPoint y: 648, endPoint x: 69, endPoint y: 635, distance: 33.9
click at [84, 657] on p "State the aim of the investigation and your approach to determining the answer …" at bounding box center [386, 681] width 605 height 49
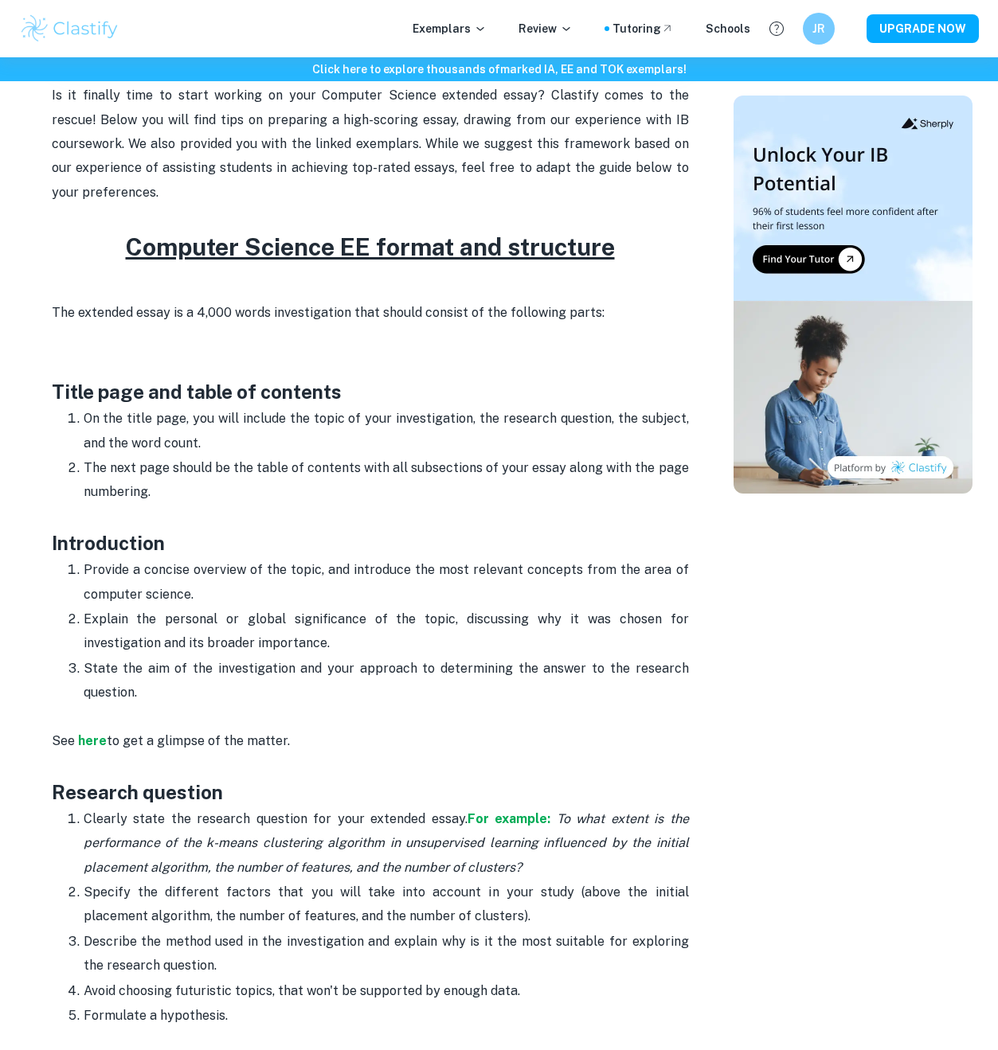
drag, startPoint x: 84, startPoint y: 639, endPoint x: 240, endPoint y: 675, distance: 159.4
click at [240, 675] on p "State the aim of the investigation and your approach to determining the answer …" at bounding box center [386, 681] width 605 height 49
drag, startPoint x: 240, startPoint y: 675, endPoint x: 49, endPoint y: 644, distance: 193.6
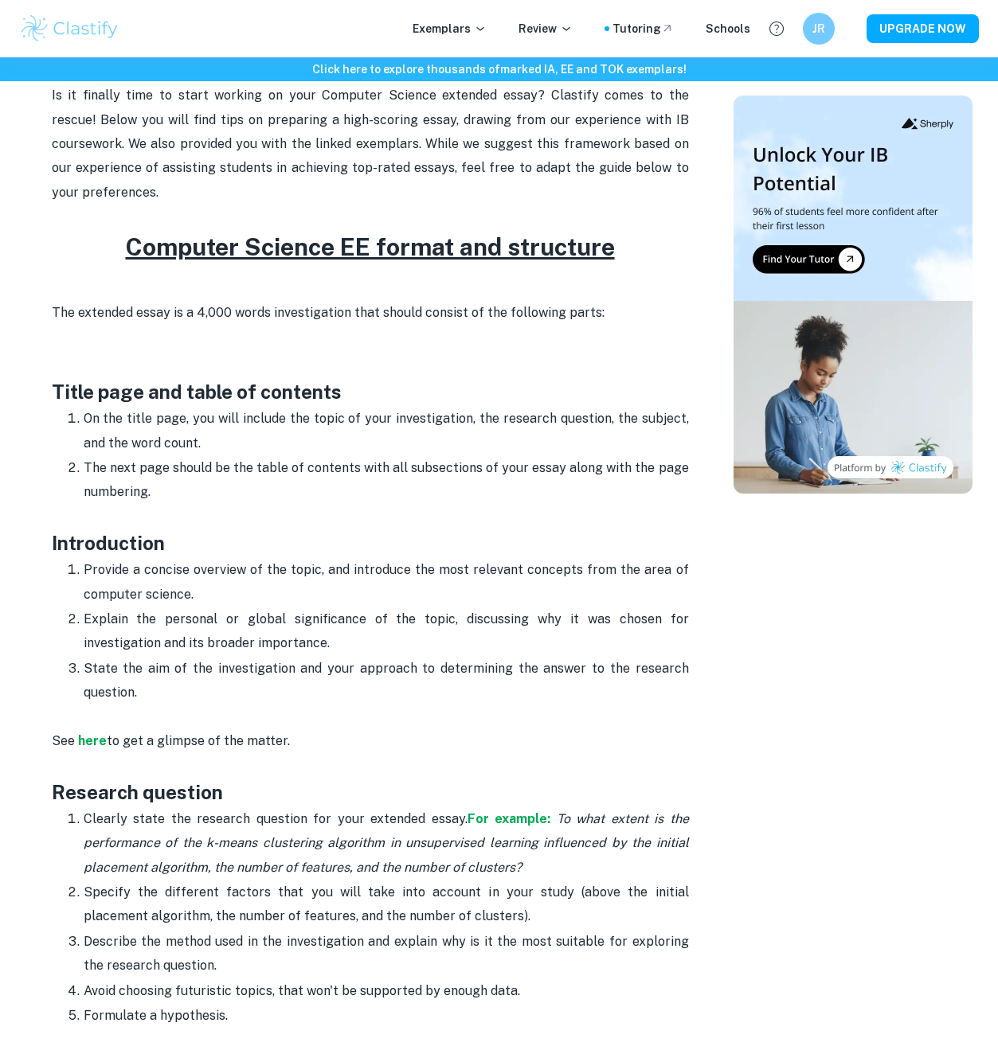
drag, startPoint x: 61, startPoint y: 644, endPoint x: 206, endPoint y: 676, distance: 148.4
click at [207, 676] on p "State the aim of the investigation and your approach to determining the answer …" at bounding box center [386, 681] width 605 height 49
drag, startPoint x: 207, startPoint y: 676, endPoint x: 19, endPoint y: 636, distance: 192.1
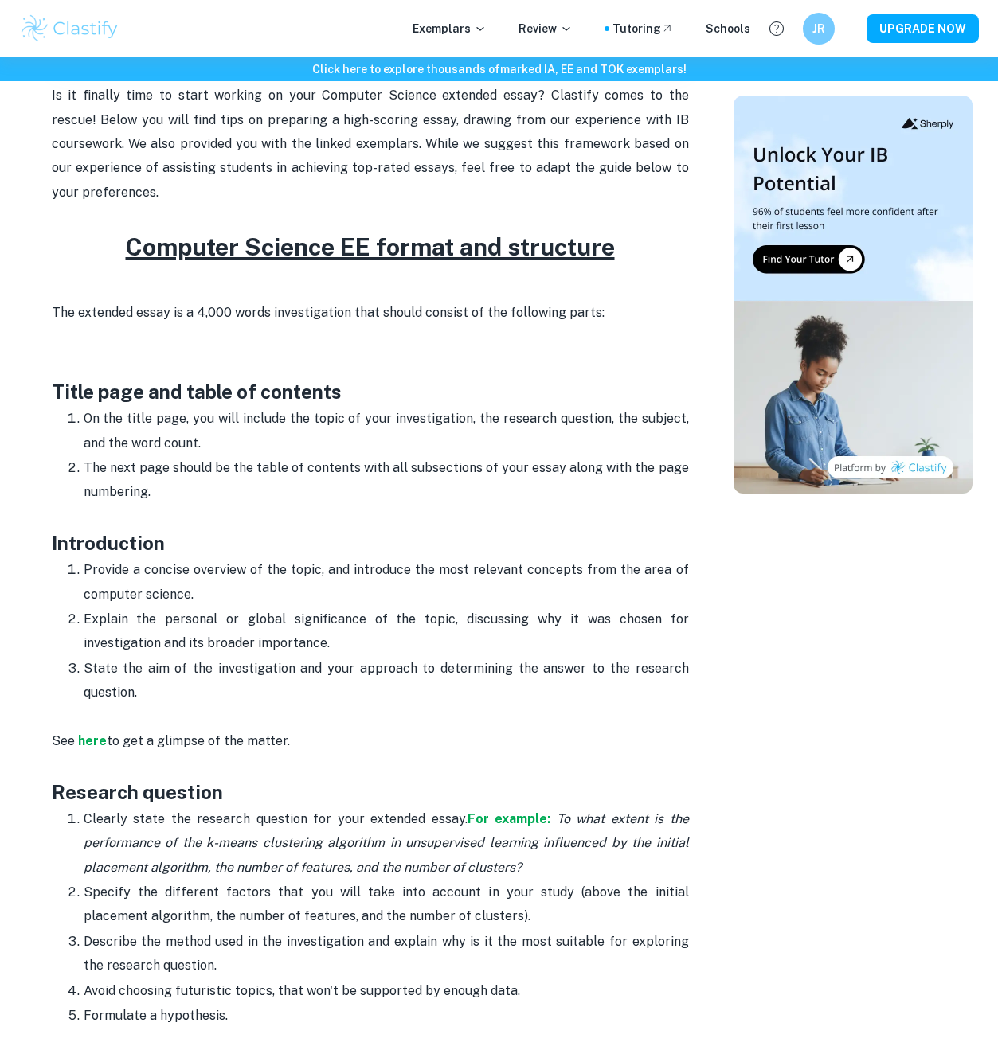
click at [123, 474] on p "The next page should be the table of contents with all subsections of your essa…" at bounding box center [386, 492] width 605 height 72
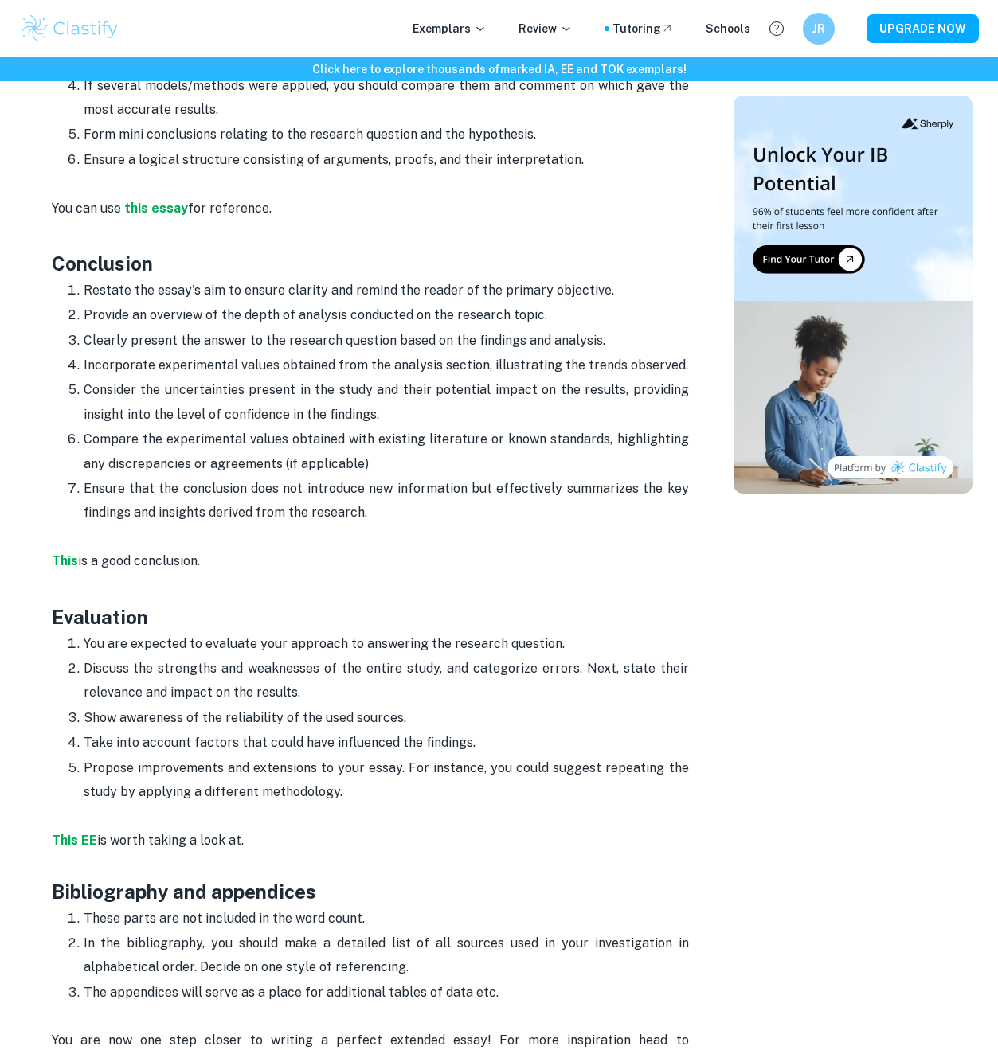
scroll to position [2975, 0]
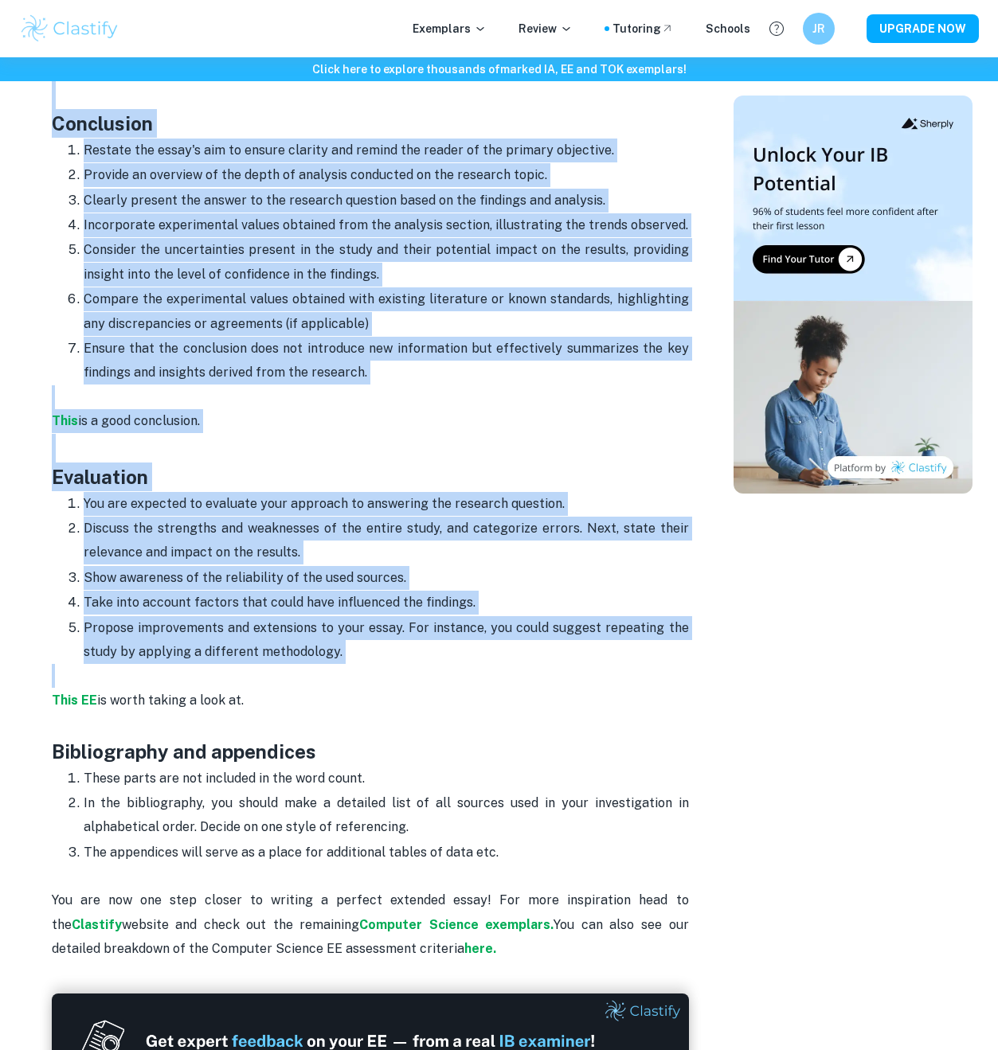
drag, startPoint x: 46, startPoint y: 511, endPoint x: 362, endPoint y: 631, distance: 337.2
copy div "Loremipsumdo Sitamet c adipisc elitsedd ei tem incid, utl etdolorem ali enim ad…"
click at [365, 238] on p "Consider the uncertainties present in the study and their potential impact on t…" at bounding box center [386, 262] width 605 height 49
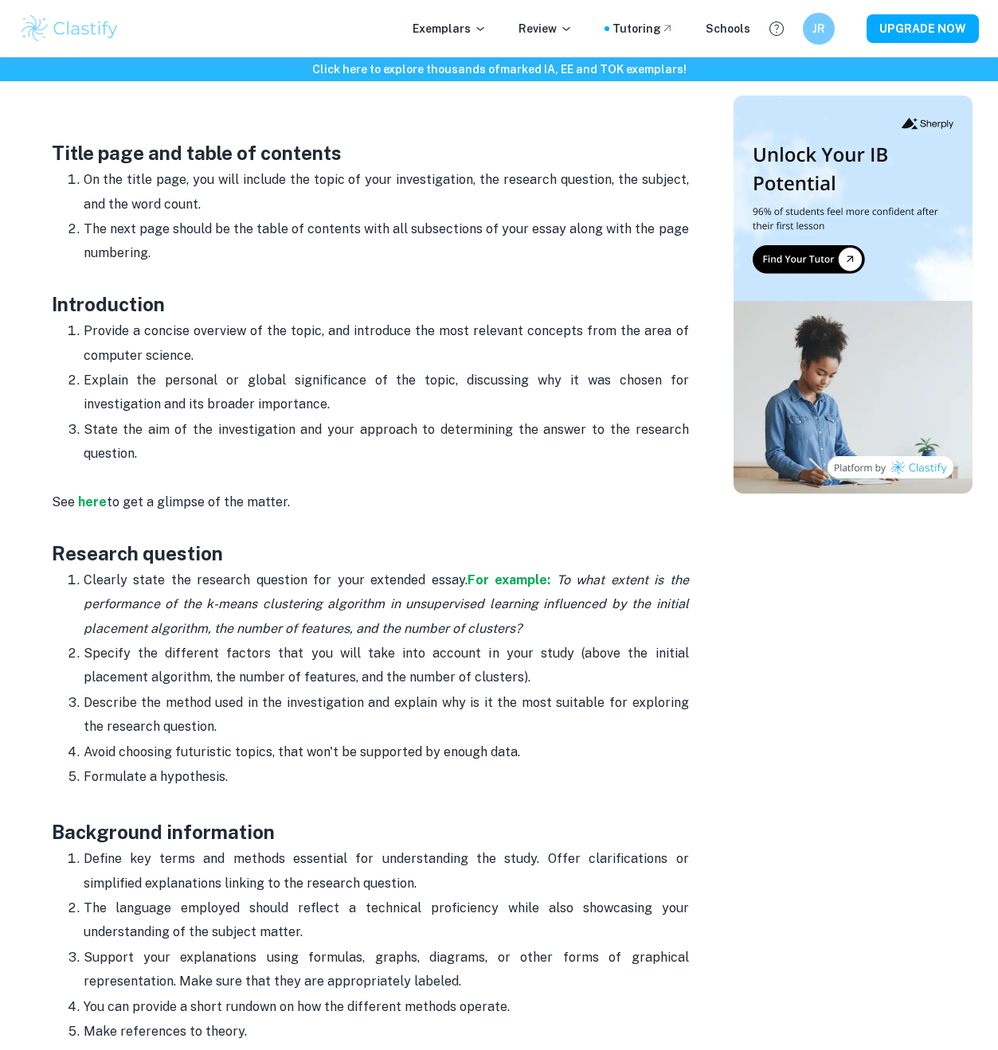
scroll to position [949, 0]
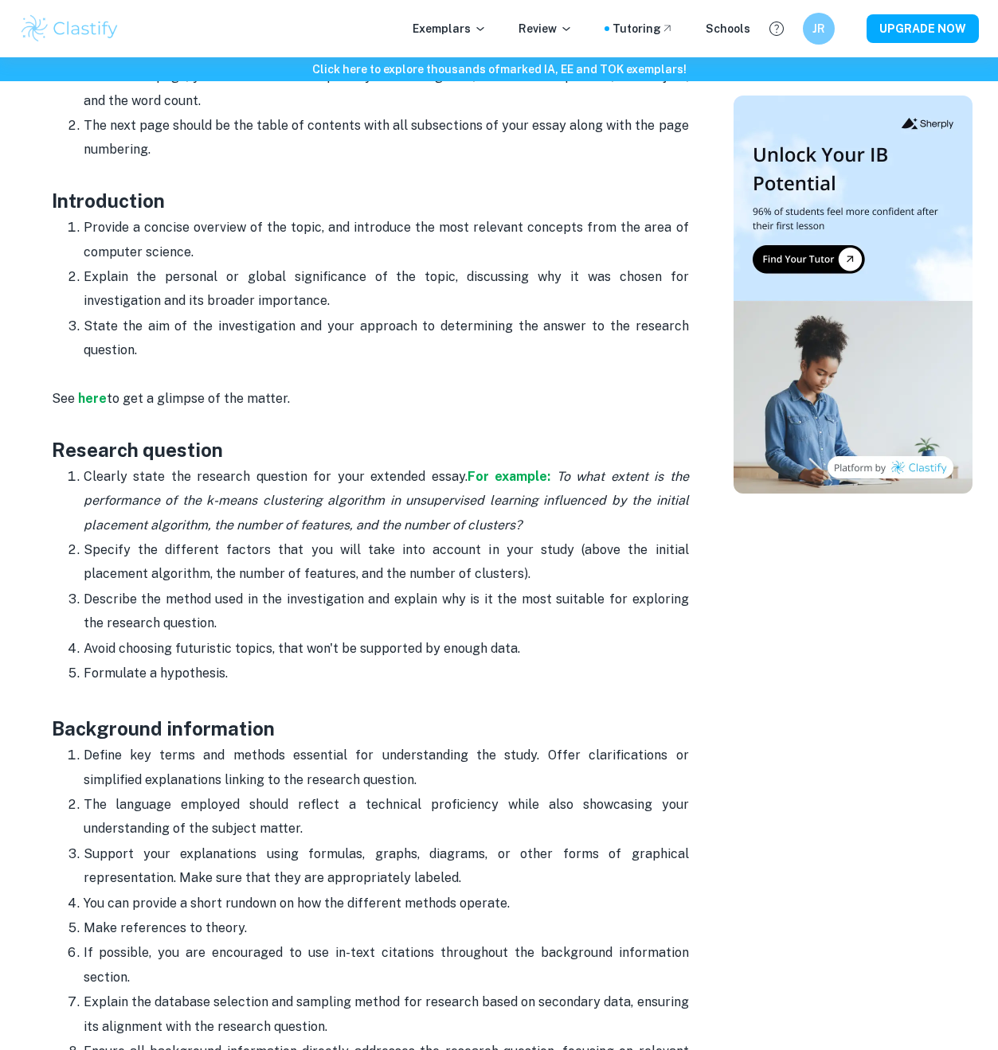
click at [486, 744] on p "Define key terms and methods essential for understanding the study. Offer clari…" at bounding box center [386, 768] width 605 height 49
drag, startPoint x: 449, startPoint y: 748, endPoint x: 49, endPoint y: 724, distance: 400.5
click at [344, 803] on p "The language employed should reflect a technical proficiency while also showcas…" at bounding box center [386, 817] width 605 height 49
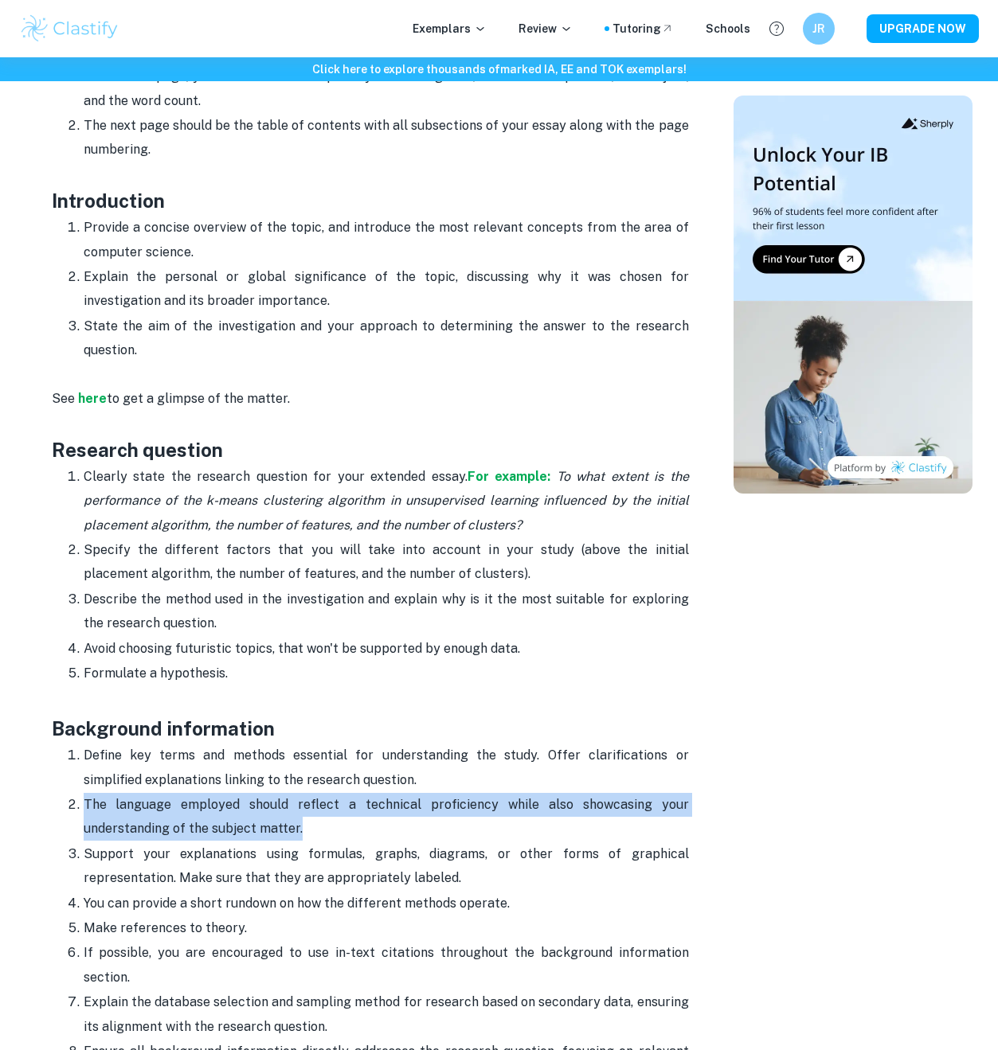
drag, startPoint x: 312, startPoint y: 791, endPoint x: 33, endPoint y: 771, distance: 280.2
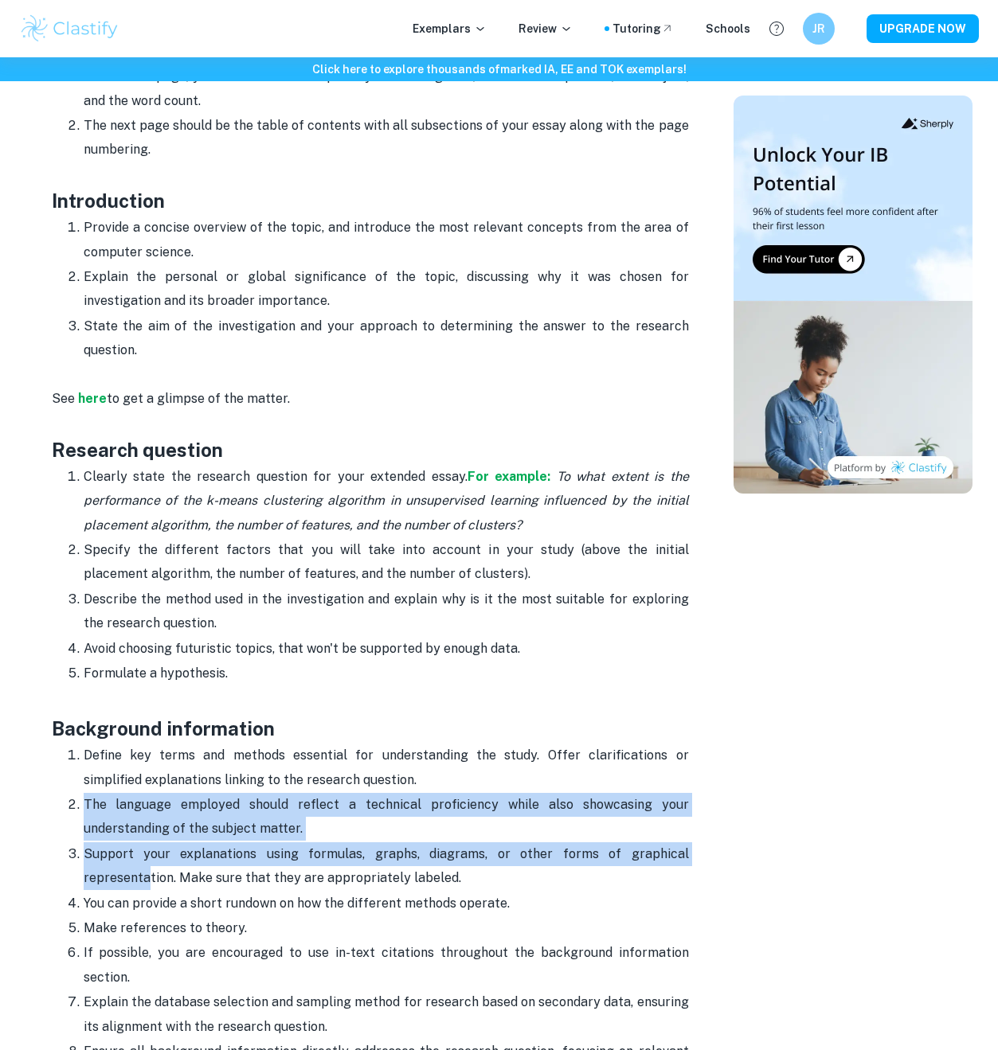
drag, startPoint x: 61, startPoint y: 781, endPoint x: 150, endPoint y: 837, distance: 104.5
click at [150, 837] on ol "Define key terms and methods essential for understanding the study. Offer clari…" at bounding box center [370, 915] width 637 height 345
click at [150, 843] on p "Support your explanations using formulas, graphs, diagrams, or other forms of g…" at bounding box center [386, 867] width 605 height 49
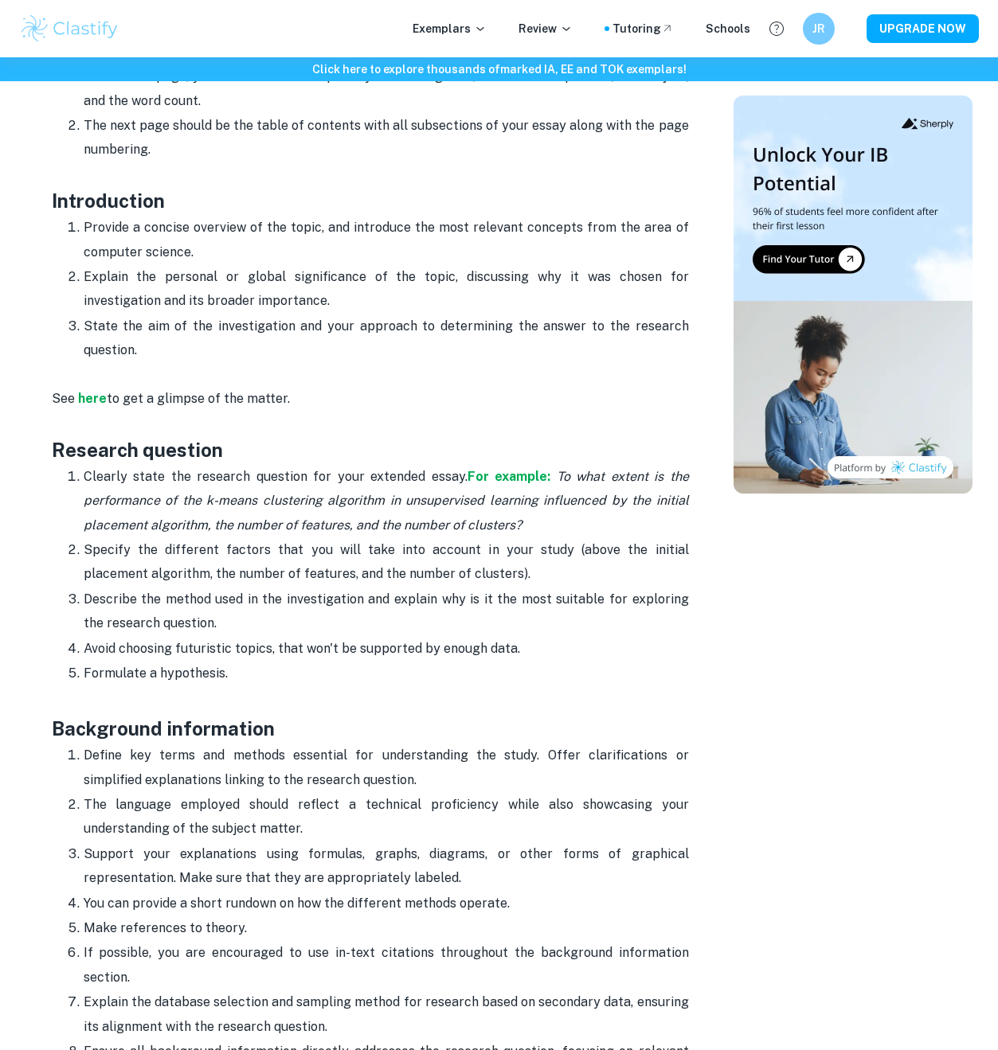
drag, startPoint x: 80, startPoint y: 826, endPoint x: 498, endPoint y: 843, distance: 417.6
click at [498, 843] on p "Support your explanations using formulas, graphs, diagrams, or other forms of g…" at bounding box center [386, 867] width 605 height 49
click at [492, 843] on p "Support your explanations using formulas, graphs, diagrams, or other forms of g…" at bounding box center [386, 867] width 605 height 49
drag, startPoint x: 492, startPoint y: 843, endPoint x: 17, endPoint y: 831, distance: 475.6
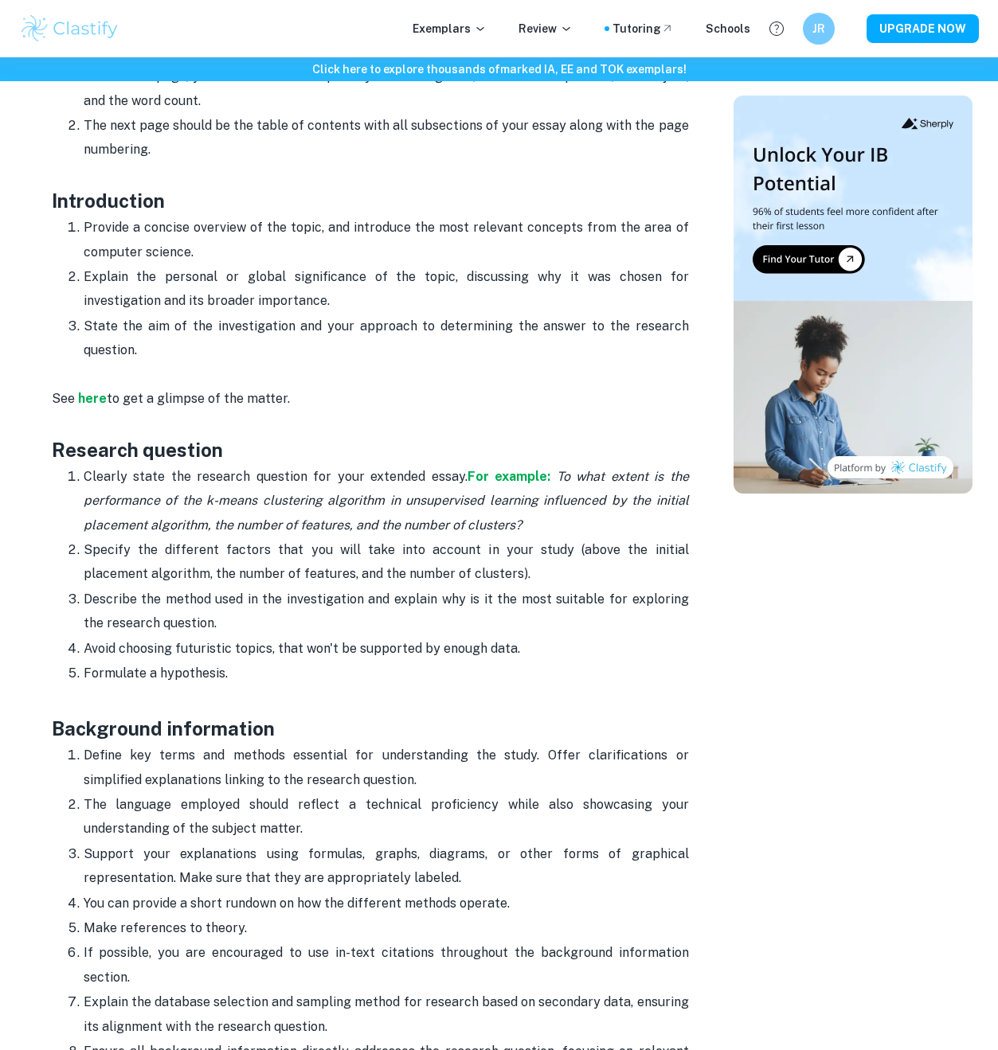
click at [84, 843] on p "Support your explanations using formulas, graphs, diagrams, or other forms of g…" at bounding box center [386, 867] width 605 height 49
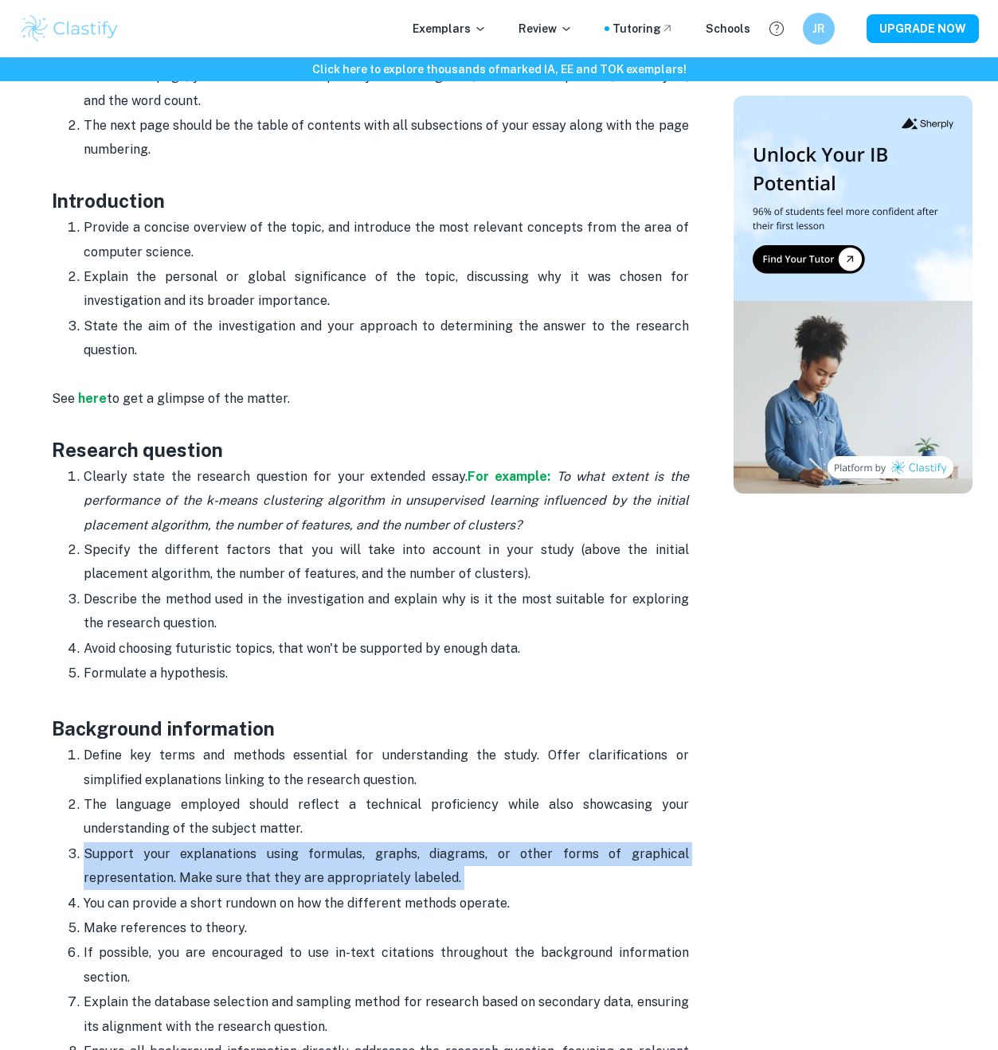
drag, startPoint x: 65, startPoint y: 830, endPoint x: 455, endPoint y: 849, distance: 390.7
click at [455, 849] on p "Support your explanations using formulas, graphs, diagrams, or other forms of g…" at bounding box center [386, 867] width 605 height 49
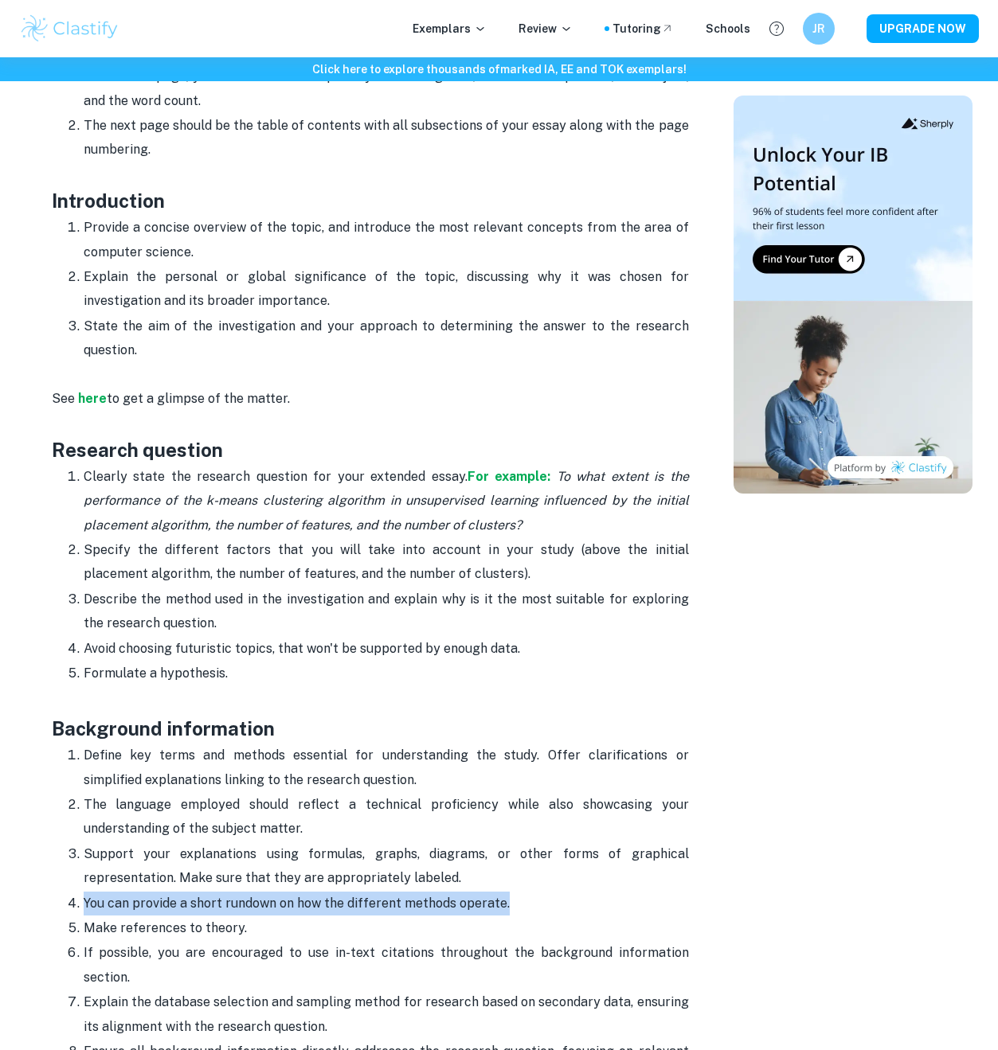
drag, startPoint x: 118, startPoint y: 885, endPoint x: 68, endPoint y: 875, distance: 50.3
click at [84, 892] on p "You can provide a short rundown on how the different methods operate." at bounding box center [386, 904] width 605 height 24
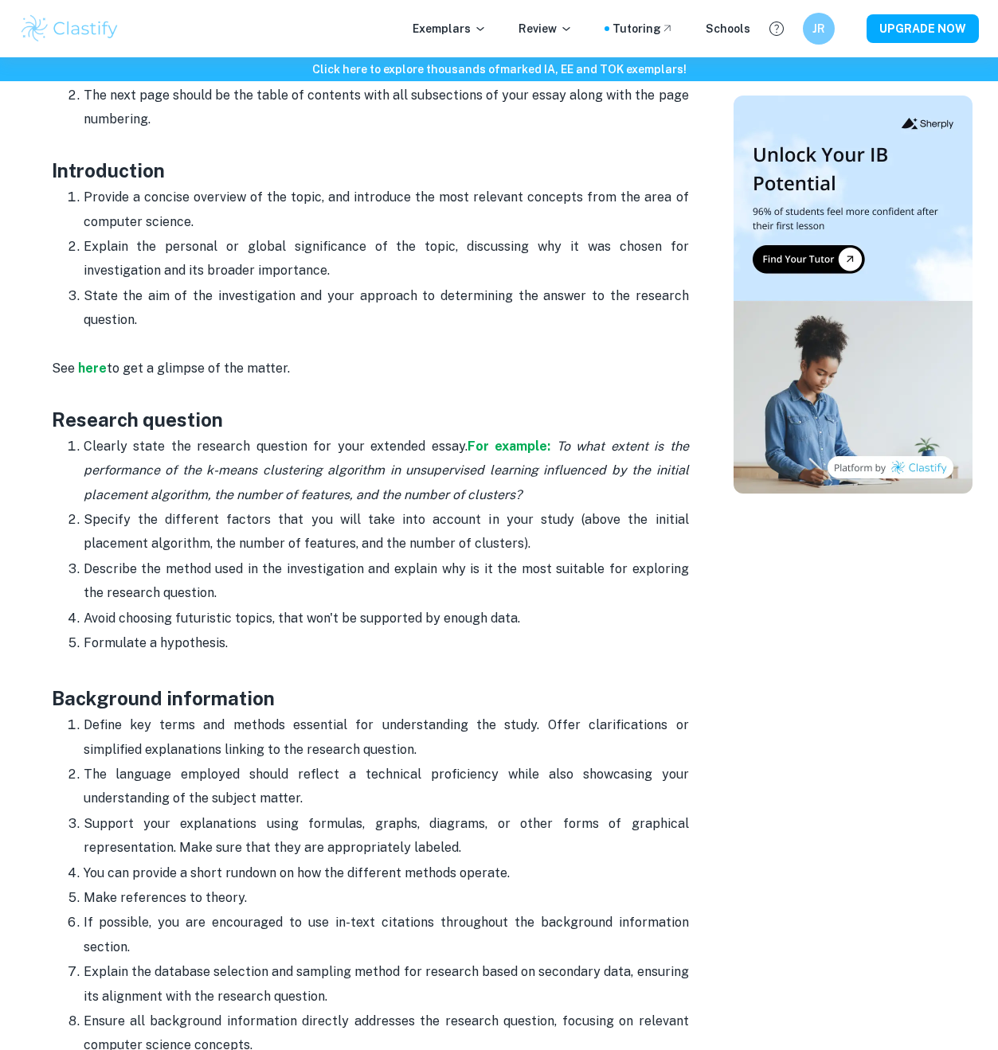
scroll to position [1061, 0]
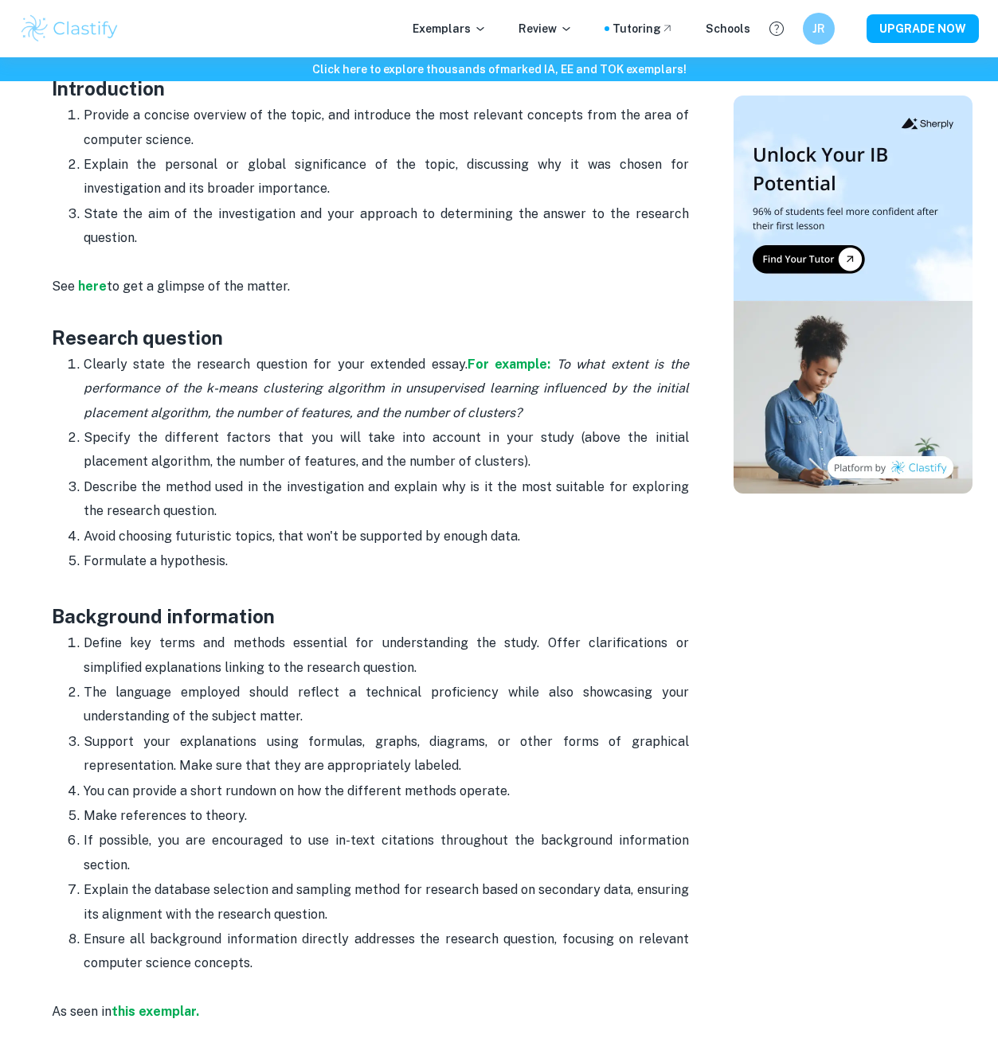
drag, startPoint x: 233, startPoint y: 788, endPoint x: -6, endPoint y: 789, distance: 238.9
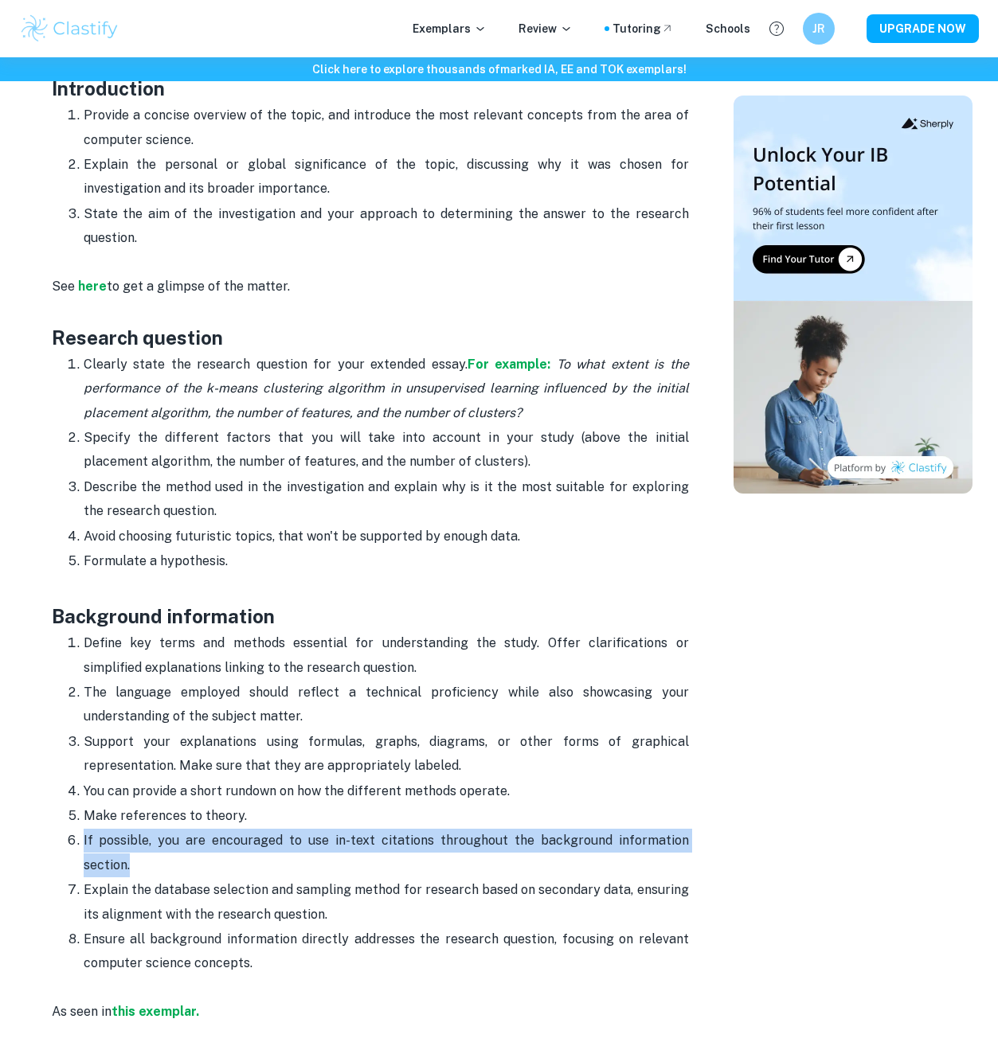
drag, startPoint x: 81, startPoint y: 812, endPoint x: 708, endPoint y: 816, distance: 626.7
drag, startPoint x: 80, startPoint y: 843, endPoint x: 674, endPoint y: 861, distance: 594.3
click at [677, 862] on ol "Define key terms and methods essential for understanding the study. Offer clari…" at bounding box center [370, 803] width 637 height 345
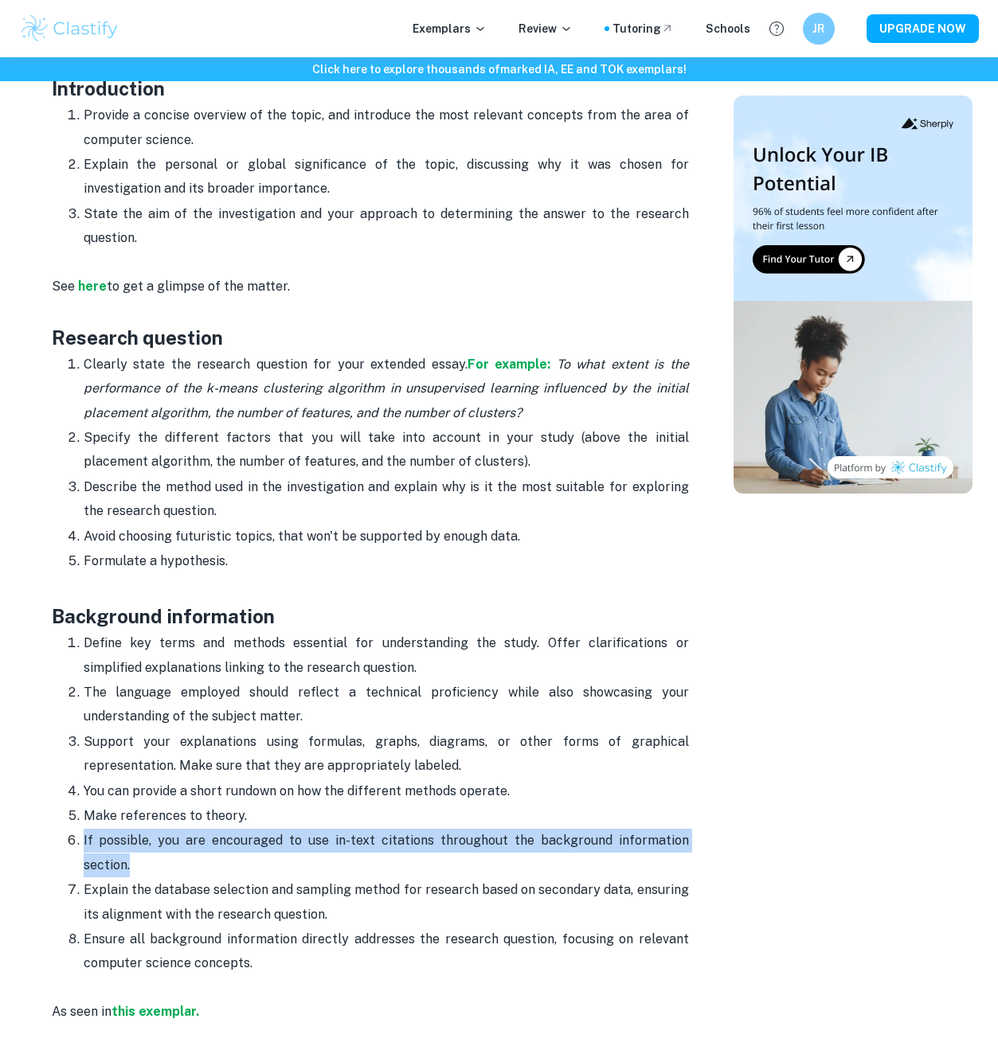
drag, startPoint x: 674, startPoint y: 861, endPoint x: 643, endPoint y: 878, distance: 35.3
click at [674, 878] on p "Explain the database selection and sampling method for research based on second…" at bounding box center [386, 902] width 605 height 49
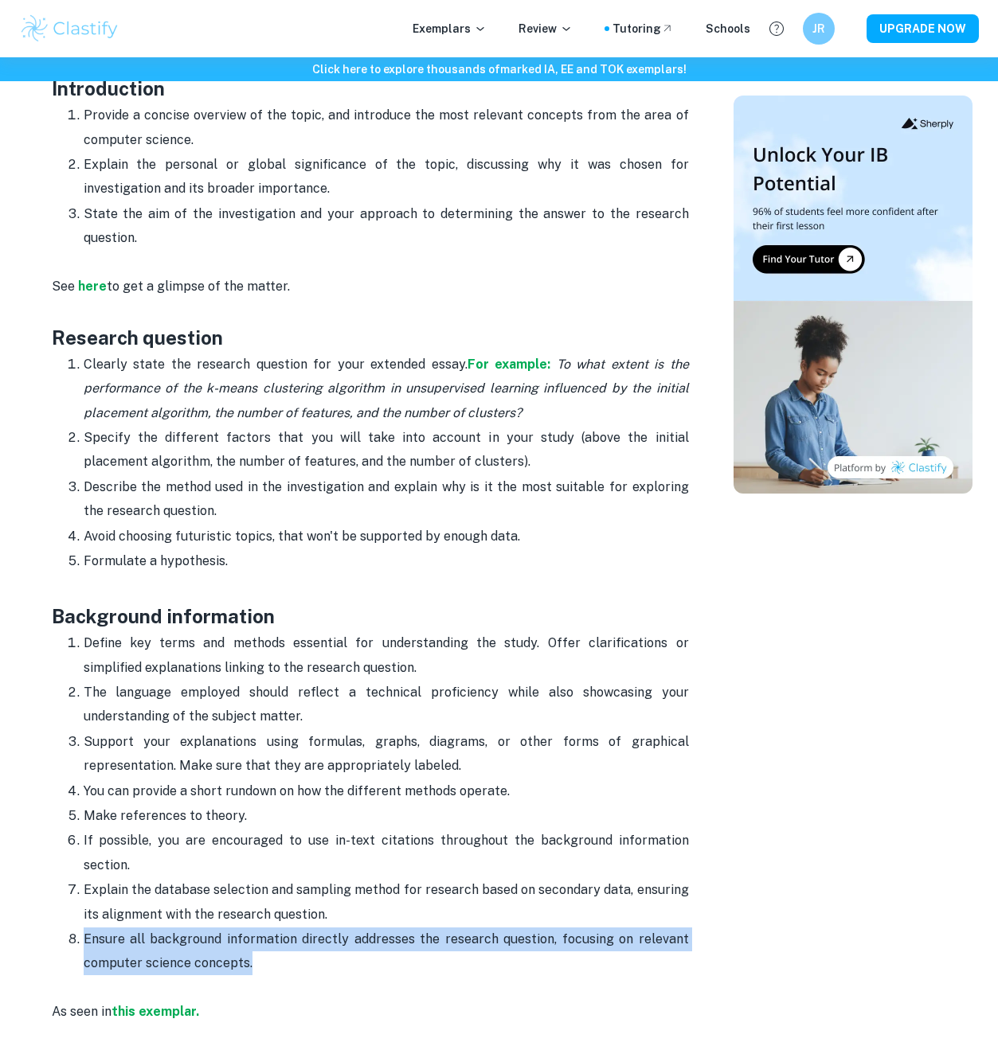
drag, startPoint x: 315, startPoint y: 916, endPoint x: 28, endPoint y: 889, distance: 288.7
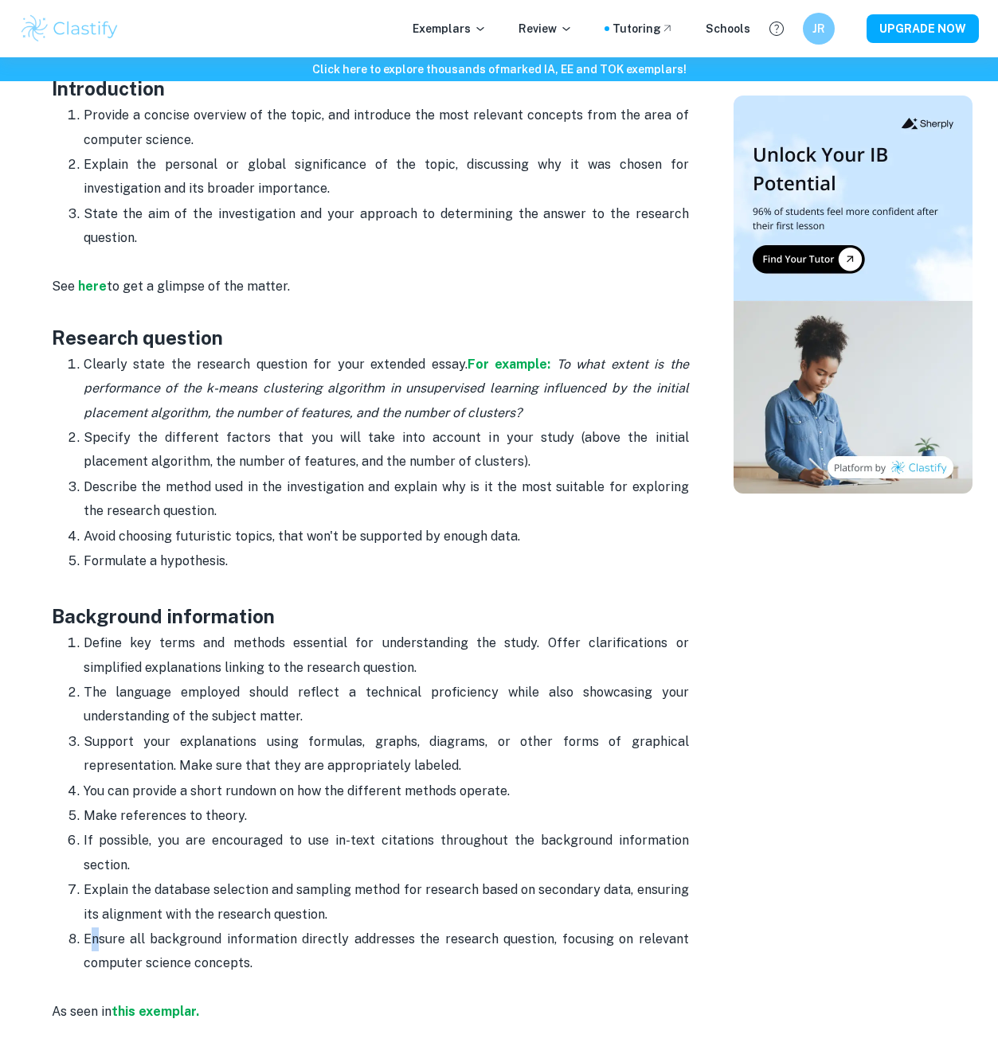
click at [96, 928] on p "Ensure all background information directly addresses the research question, foc…" at bounding box center [386, 952] width 605 height 49
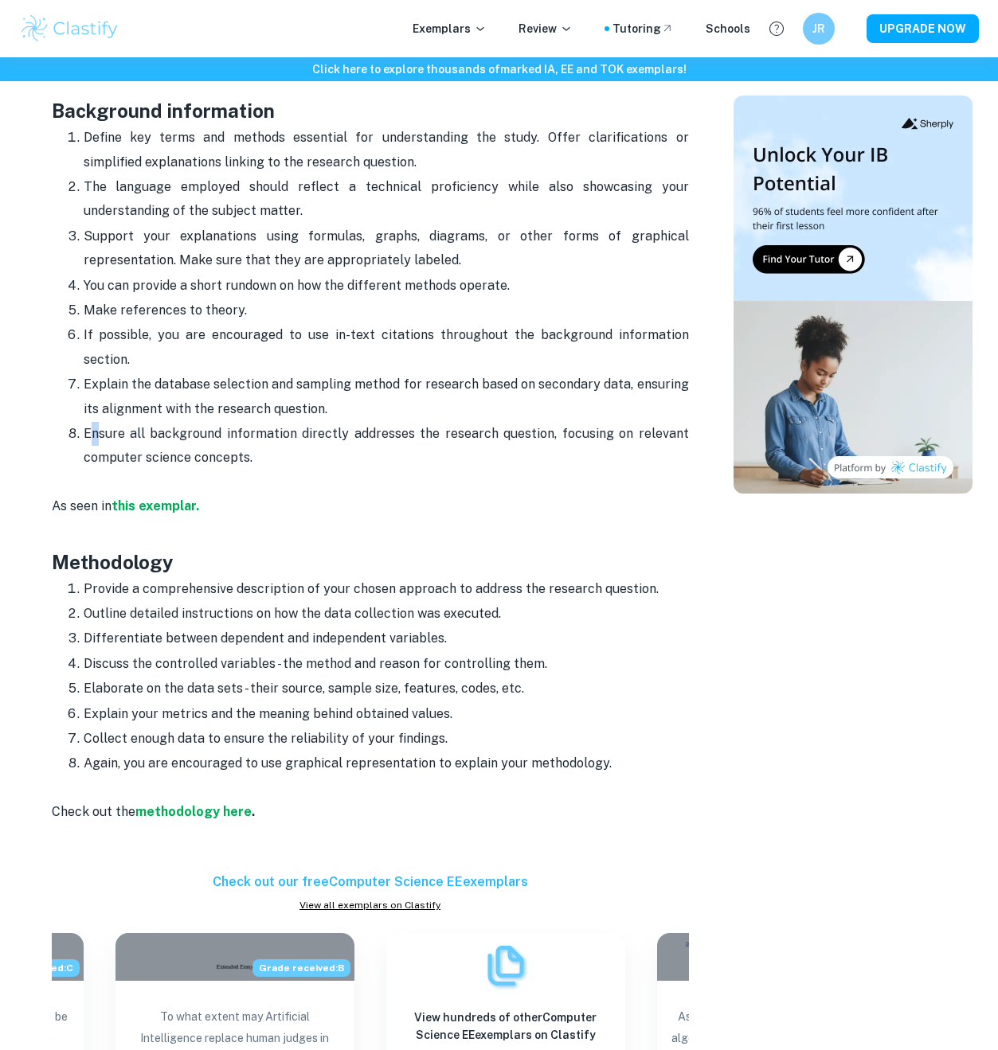
scroll to position [1063, 0]
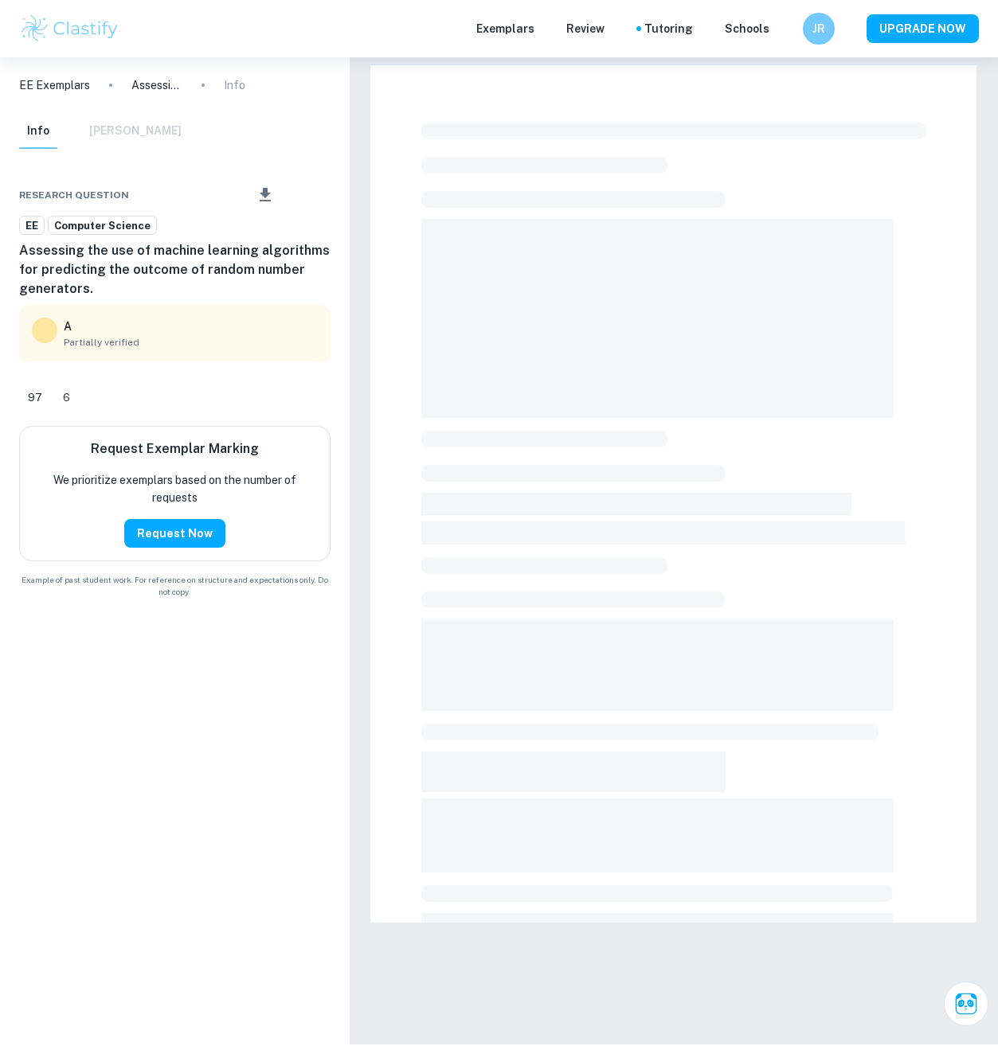
checkbox input "true"
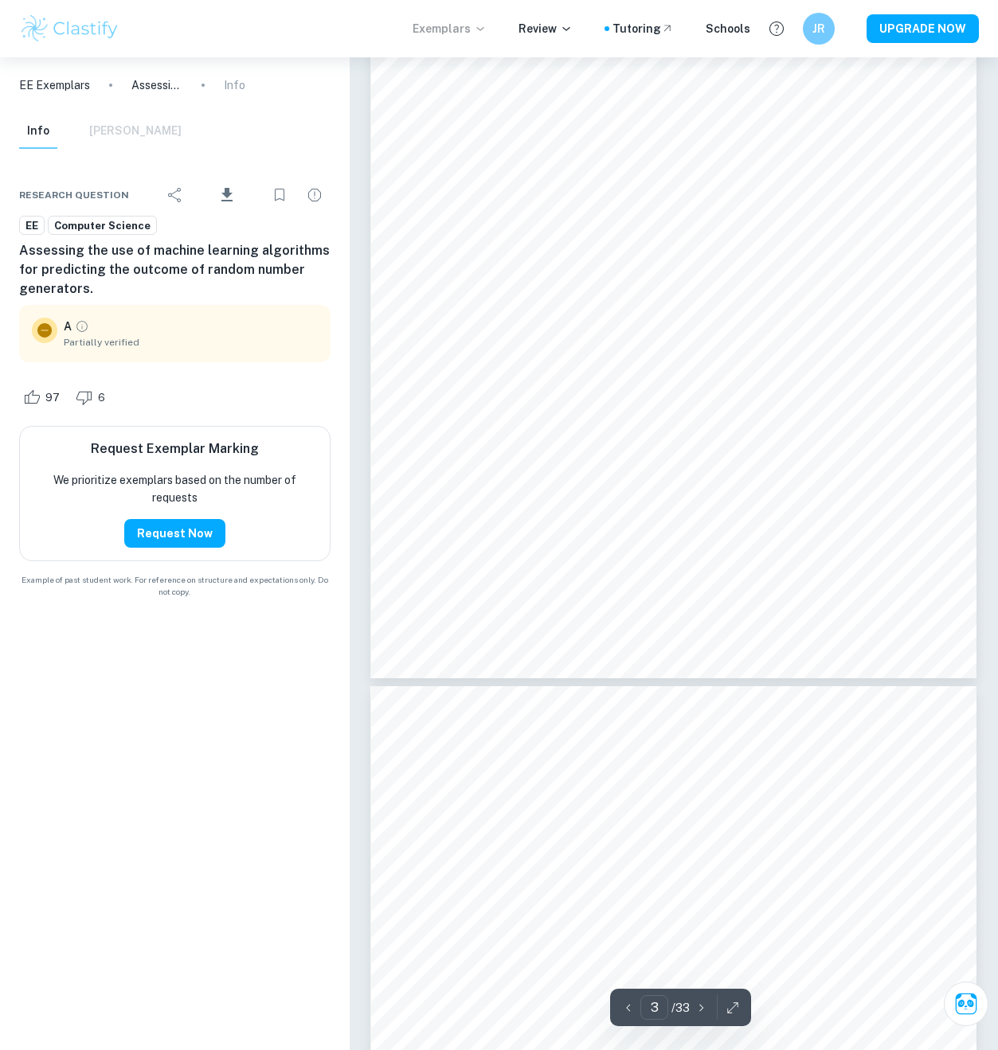
scroll to position [1739, 0]
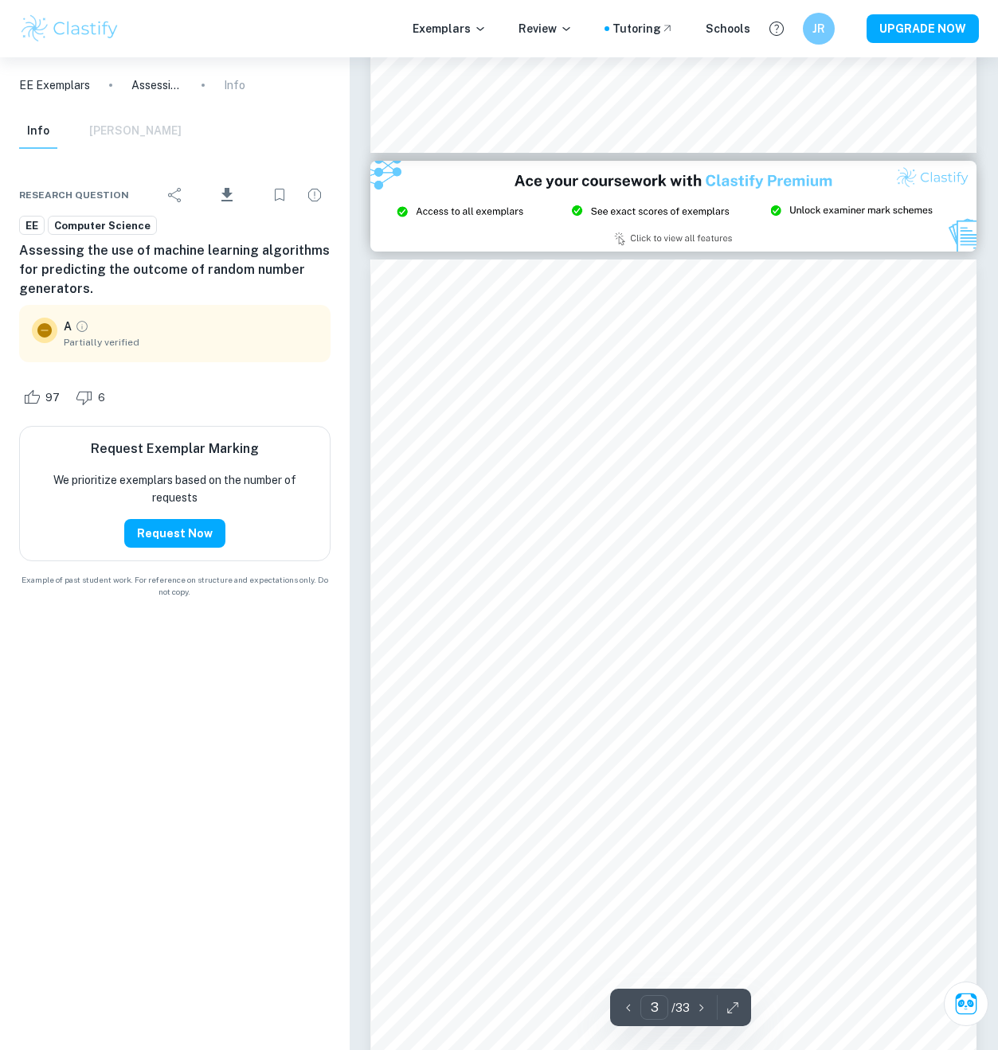
type input "2"
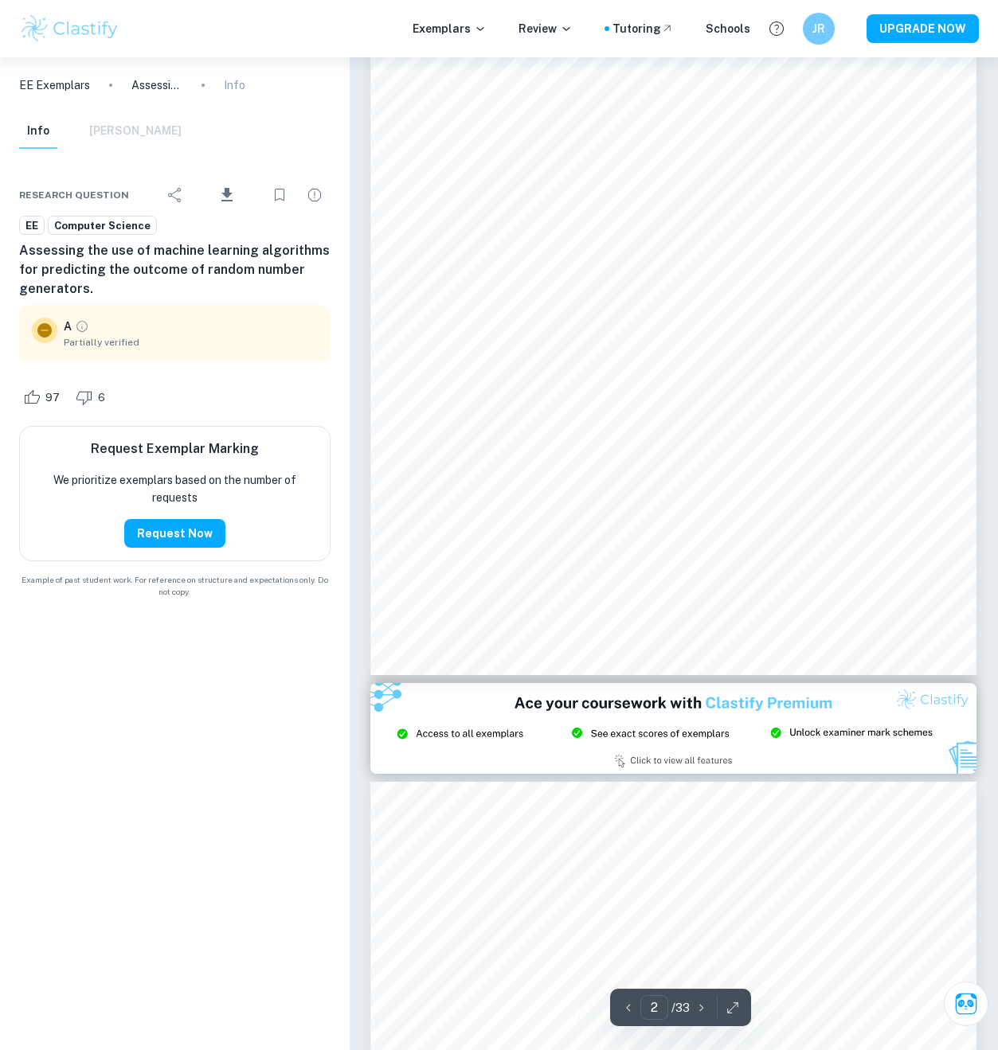
scroll to position [999, 0]
